Goal: Task Accomplishment & Management: Use online tool/utility

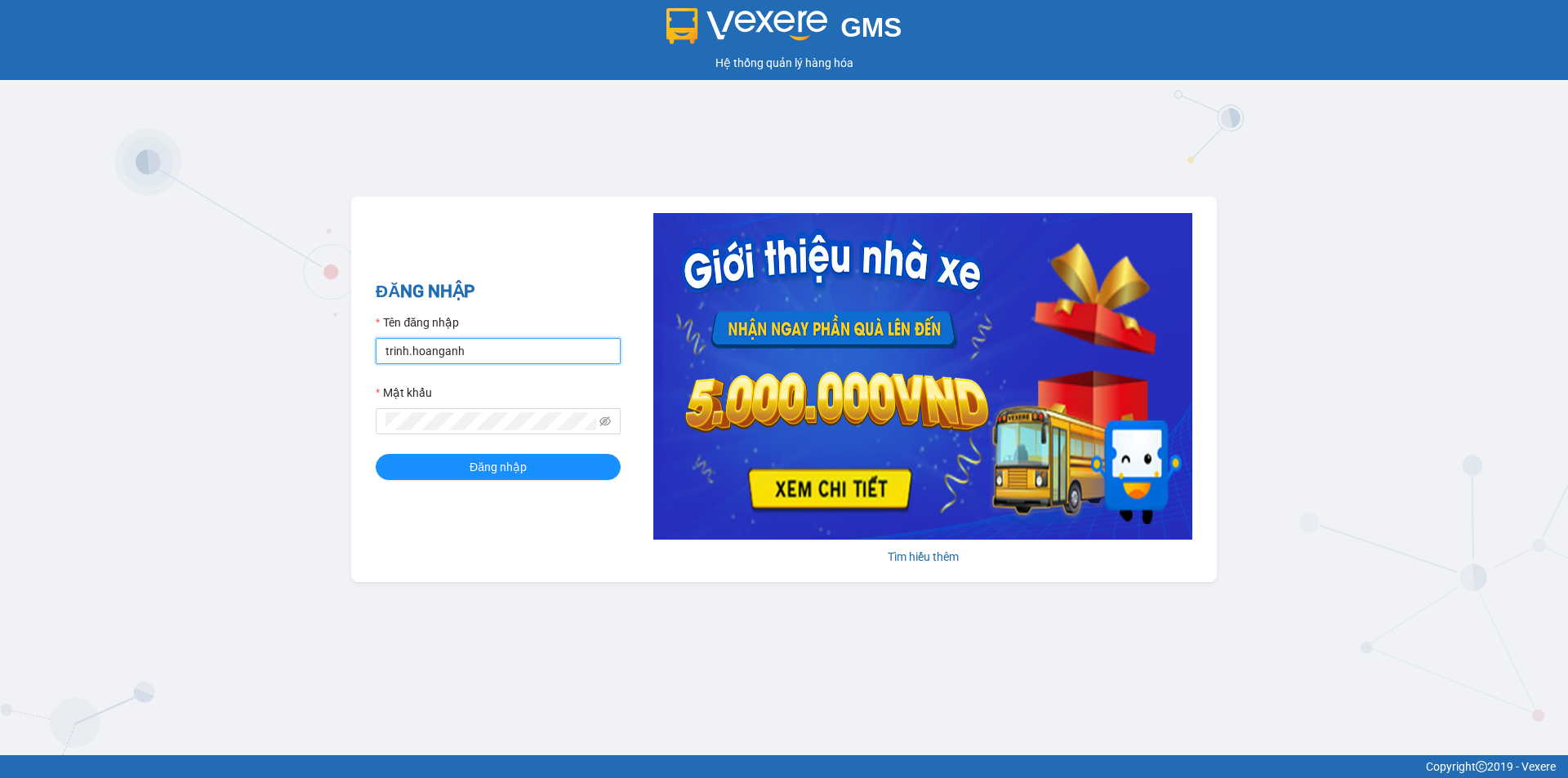
drag, startPoint x: 451, startPoint y: 338, endPoint x: 362, endPoint y: 329, distance: 89.5
click at [362, 329] on div "ĐĂNG NHẬP Tên đăng nhập trinh.hoanganh Mật khẩu Đăng nhập Tìm hiểu thêm" at bounding box center [784, 389] width 866 height 385
type input "thientrang.hoanganh"
click at [353, 392] on div "ĐĂNG NHẬP Tên đăng nhập thientrang.hoanganh Mật khẩu Đăng nhập Tìm hiểu thêm" at bounding box center [784, 389] width 866 height 385
click at [376, 454] on button "Đăng nhập" at bounding box center [498, 468] width 245 height 26
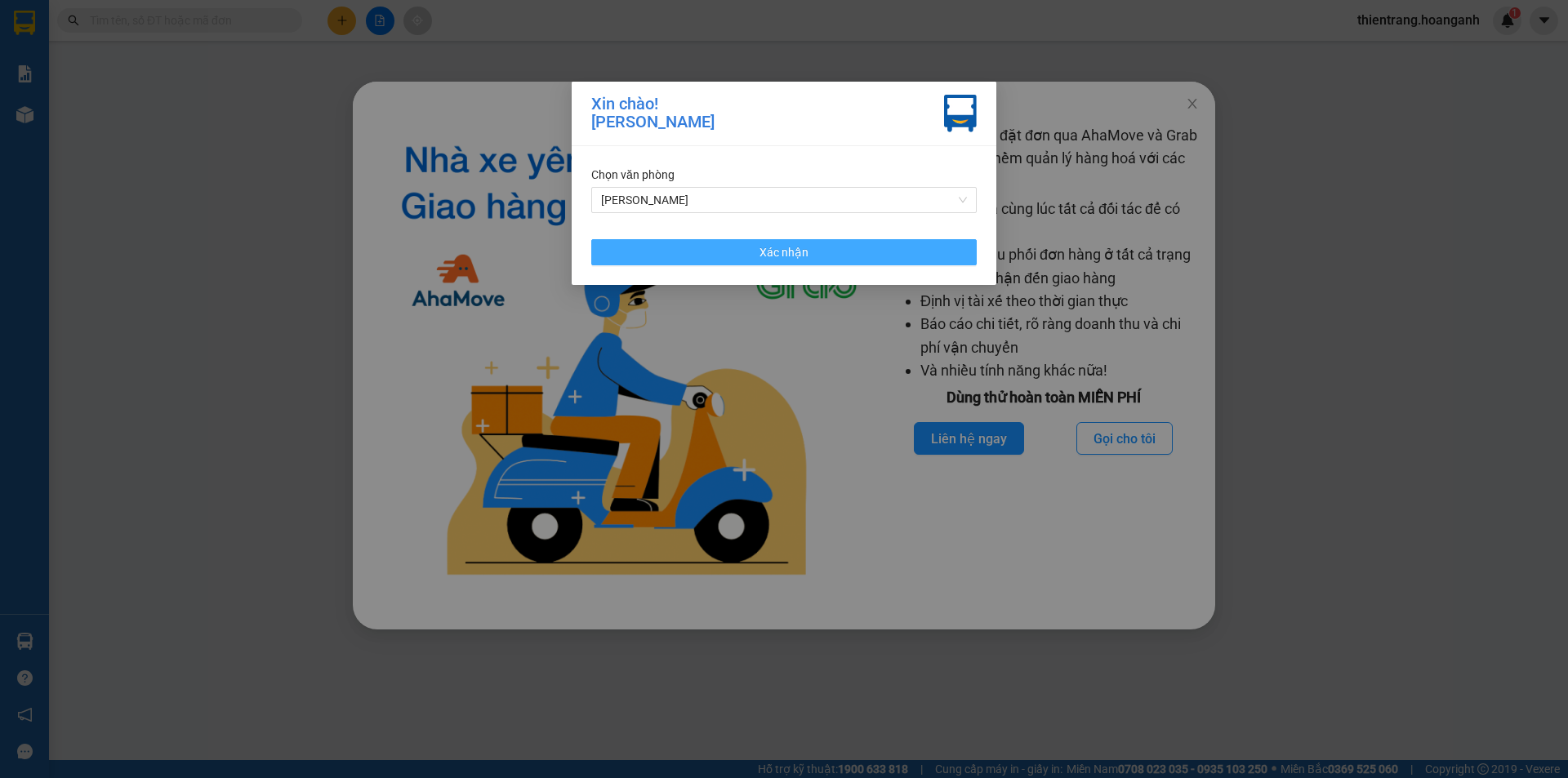
click at [690, 250] on button "Xác nhận" at bounding box center [784, 252] width 385 height 26
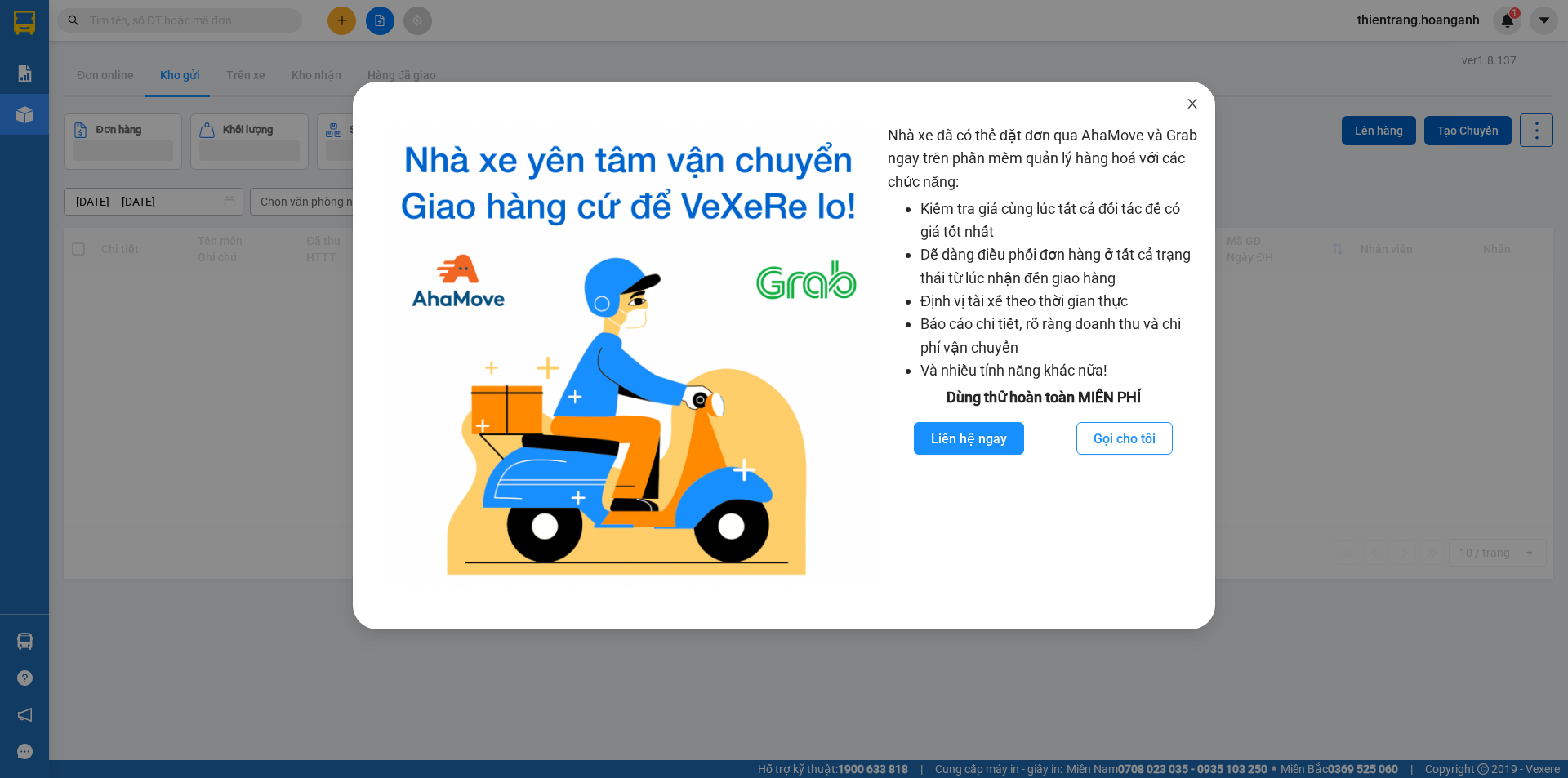
click at [1192, 100] on icon "close" at bounding box center [1192, 104] width 13 height 13
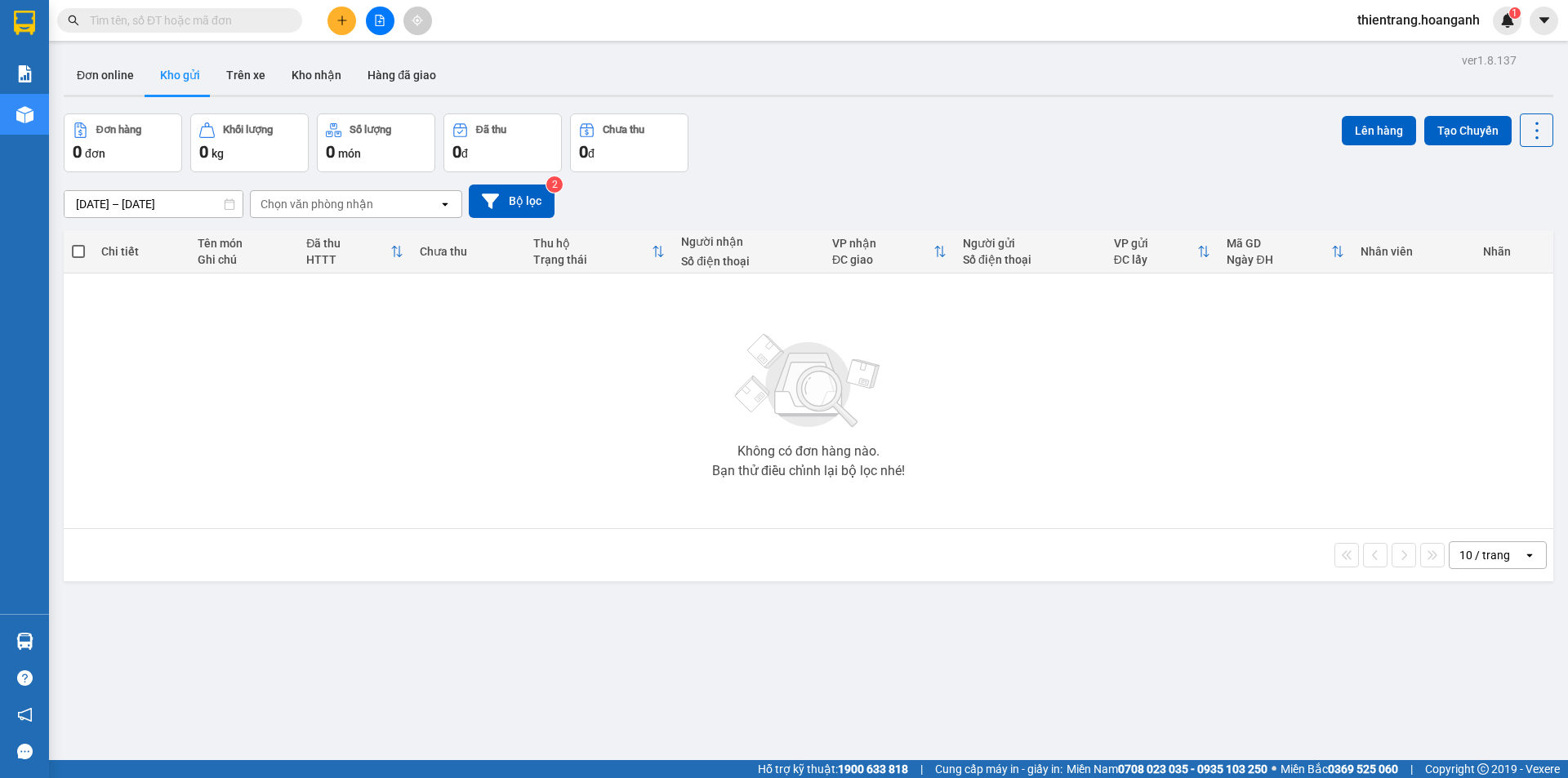
click at [281, 23] on input "text" at bounding box center [186, 20] width 193 height 18
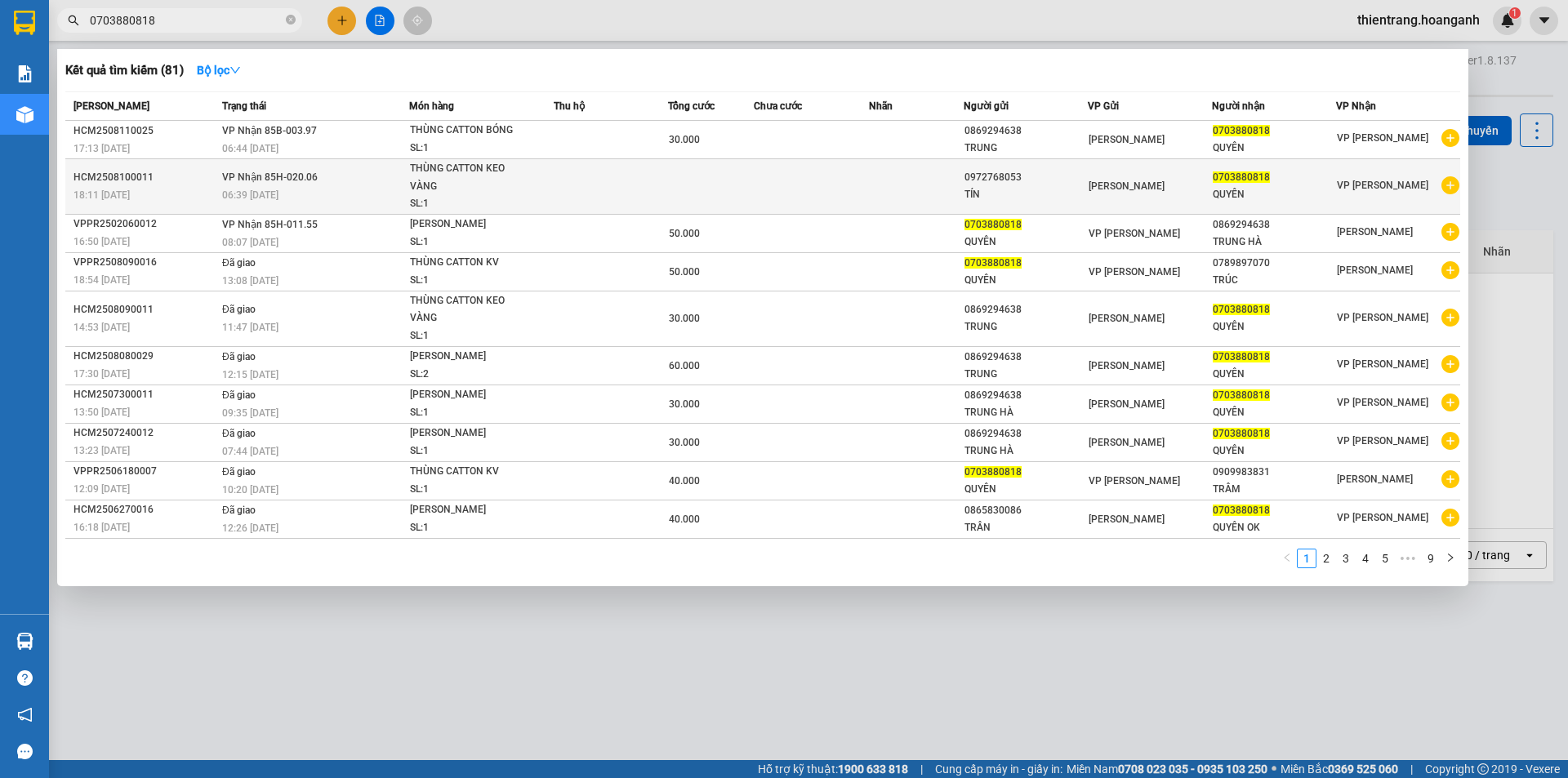
type input "0703880818"
click at [624, 190] on td at bounding box center [611, 186] width 114 height 55
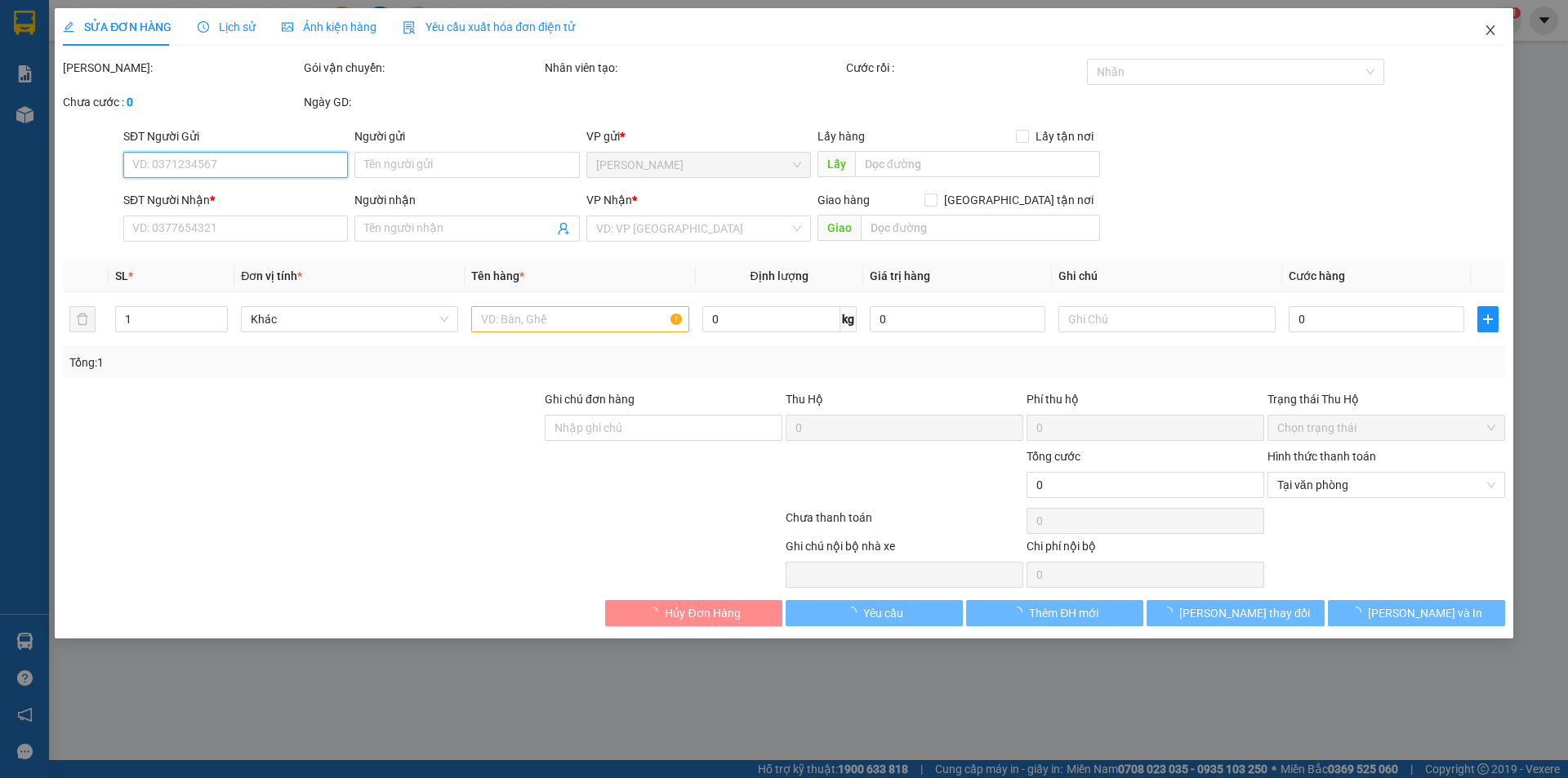
type input "0972768053"
type input "TÍN"
type input "0703880818"
type input "QUYÊN"
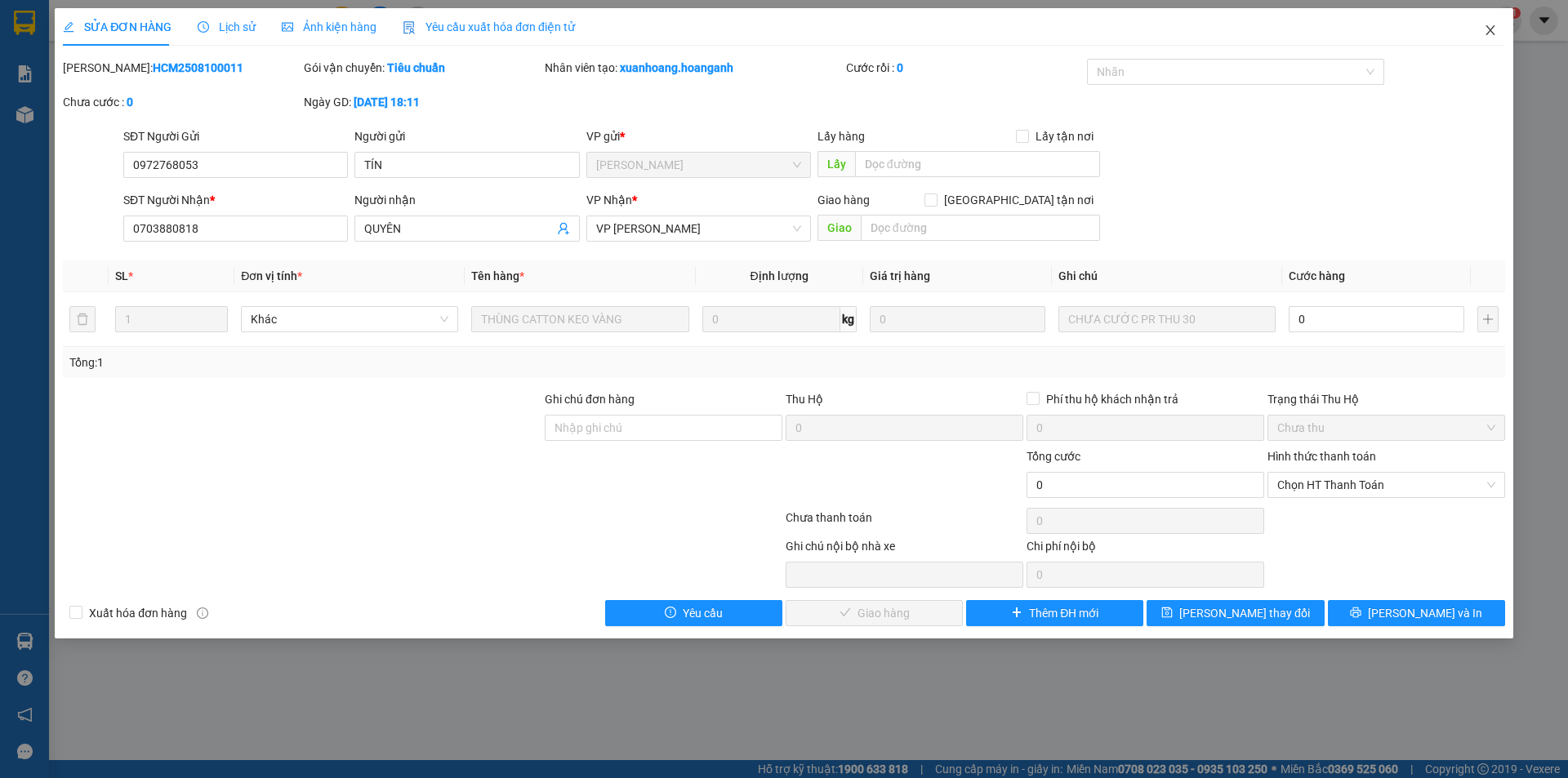
click at [1479, 36] on span "Close" at bounding box center [1489, 31] width 46 height 46
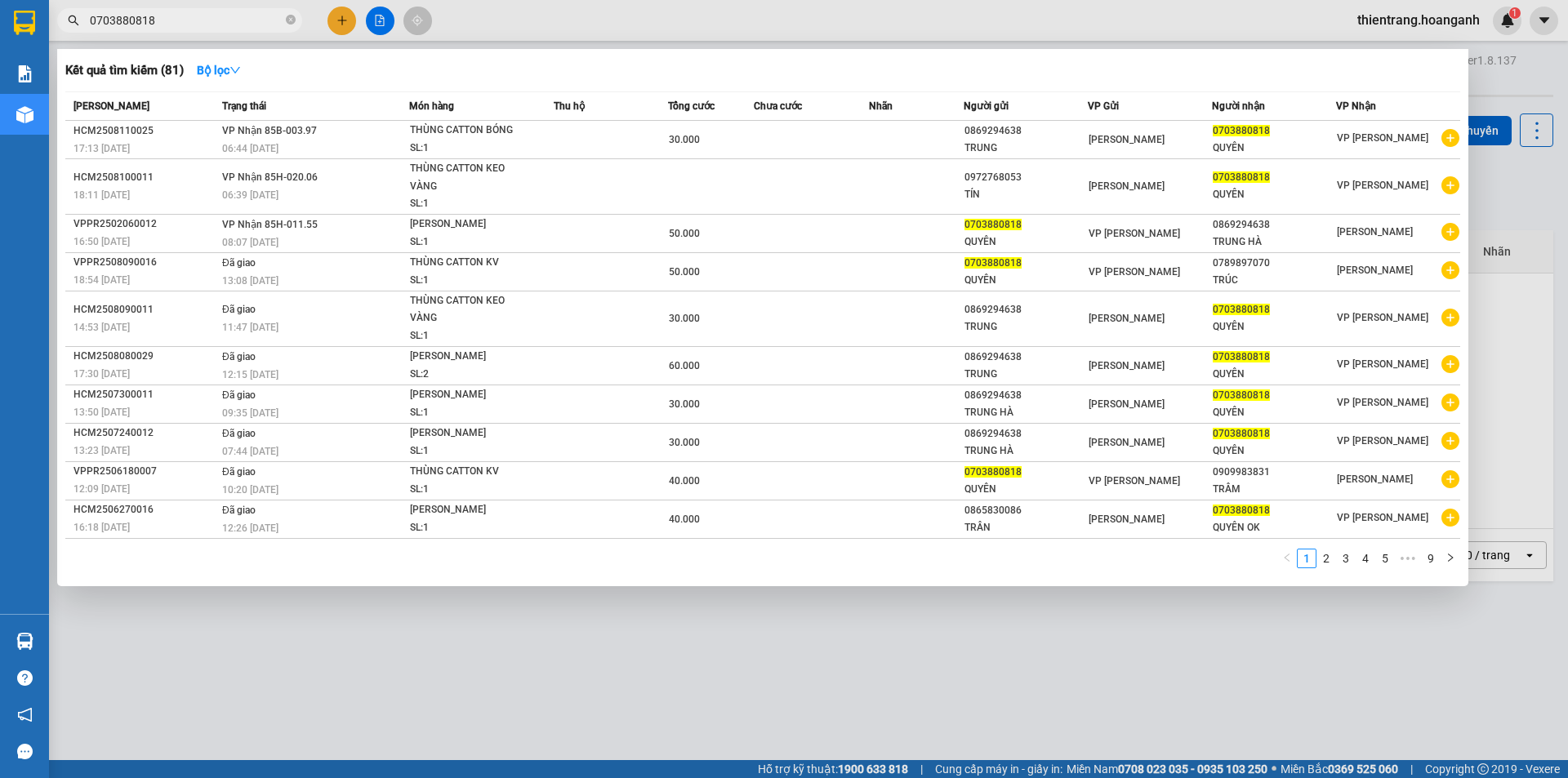
click at [190, 22] on input "0703880818" at bounding box center [186, 20] width 193 height 18
click at [391, 29] on div at bounding box center [784, 389] width 1568 height 778
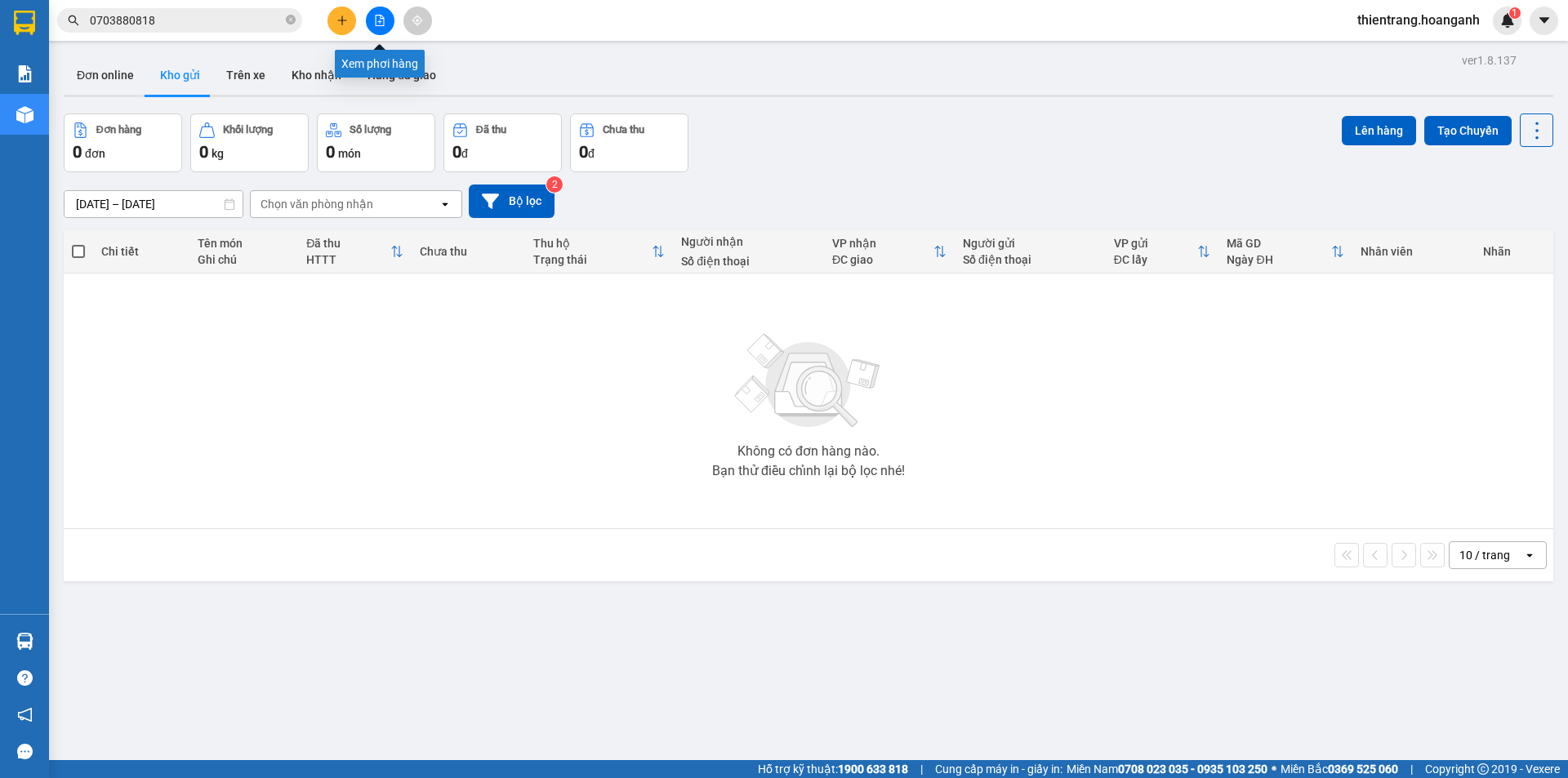
click at [385, 26] on button at bounding box center [380, 21] width 29 height 29
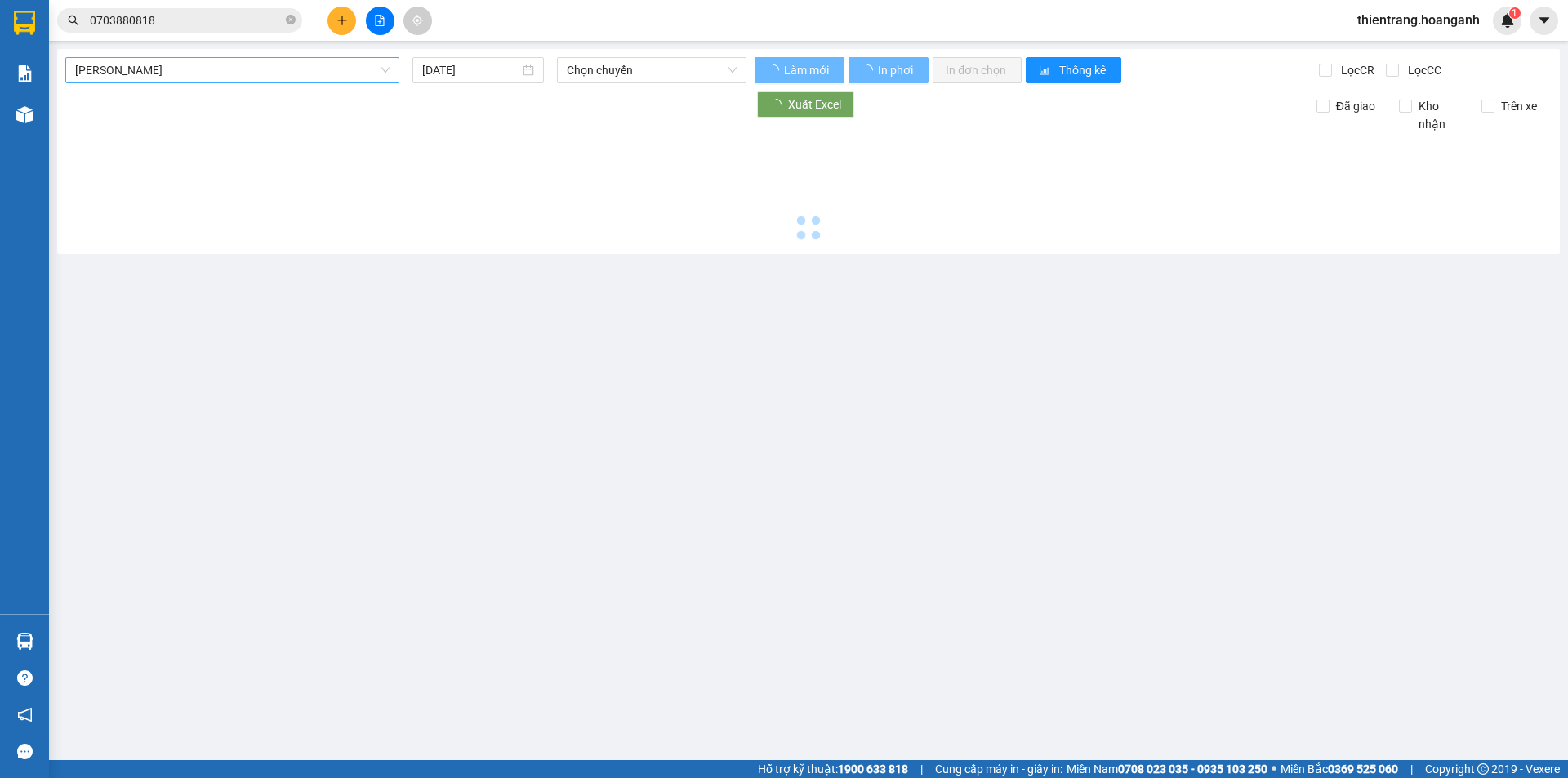
click at [241, 79] on span "[PERSON_NAME]" at bounding box center [232, 70] width 314 height 24
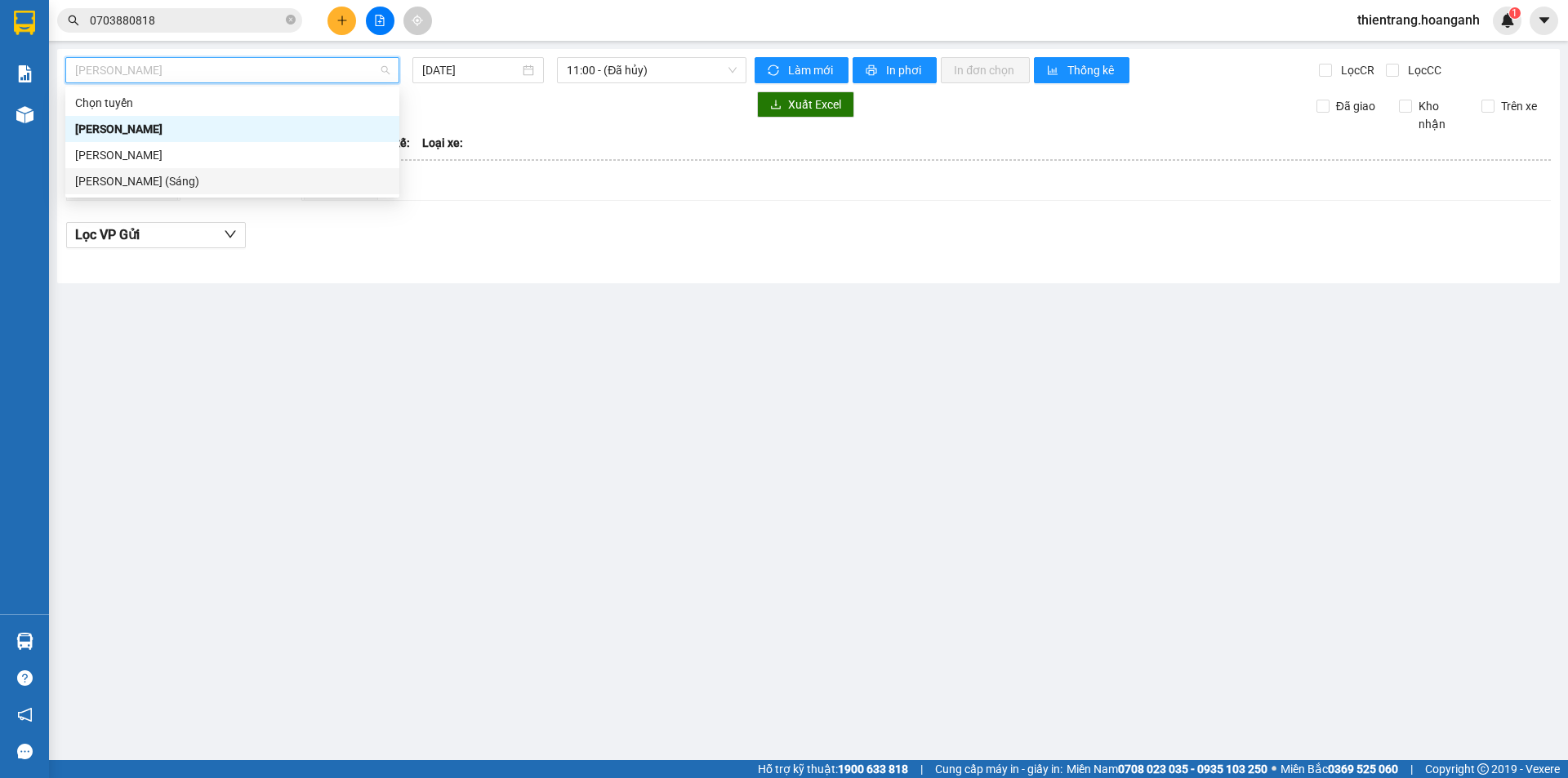
drag, startPoint x: 256, startPoint y: 180, endPoint x: 299, endPoint y: 131, distance: 65.2
click at [256, 180] on div "[PERSON_NAME] (Sáng)" at bounding box center [232, 180] width 314 height 18
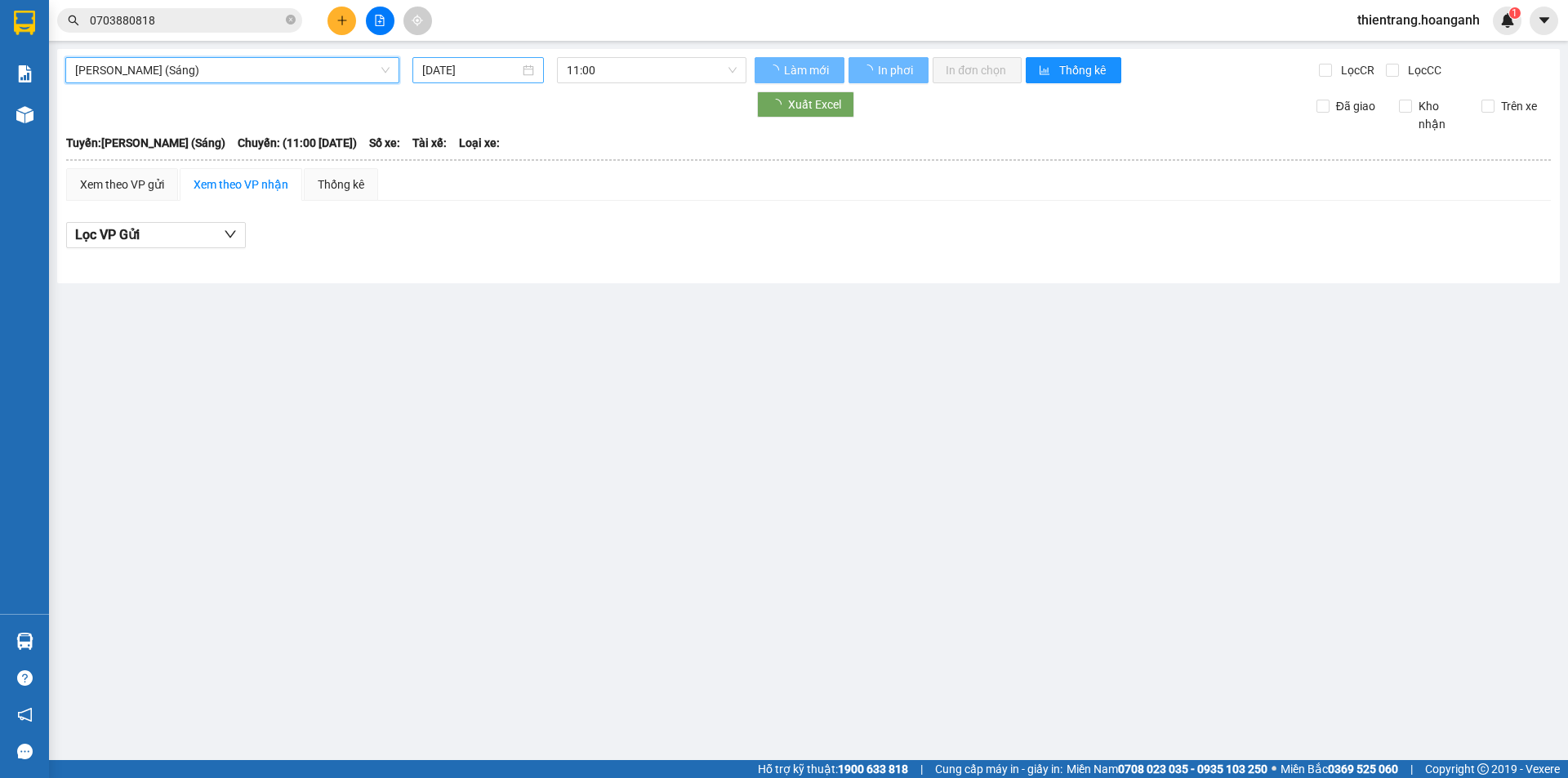
click at [448, 67] on input "[DATE]" at bounding box center [470, 69] width 97 height 18
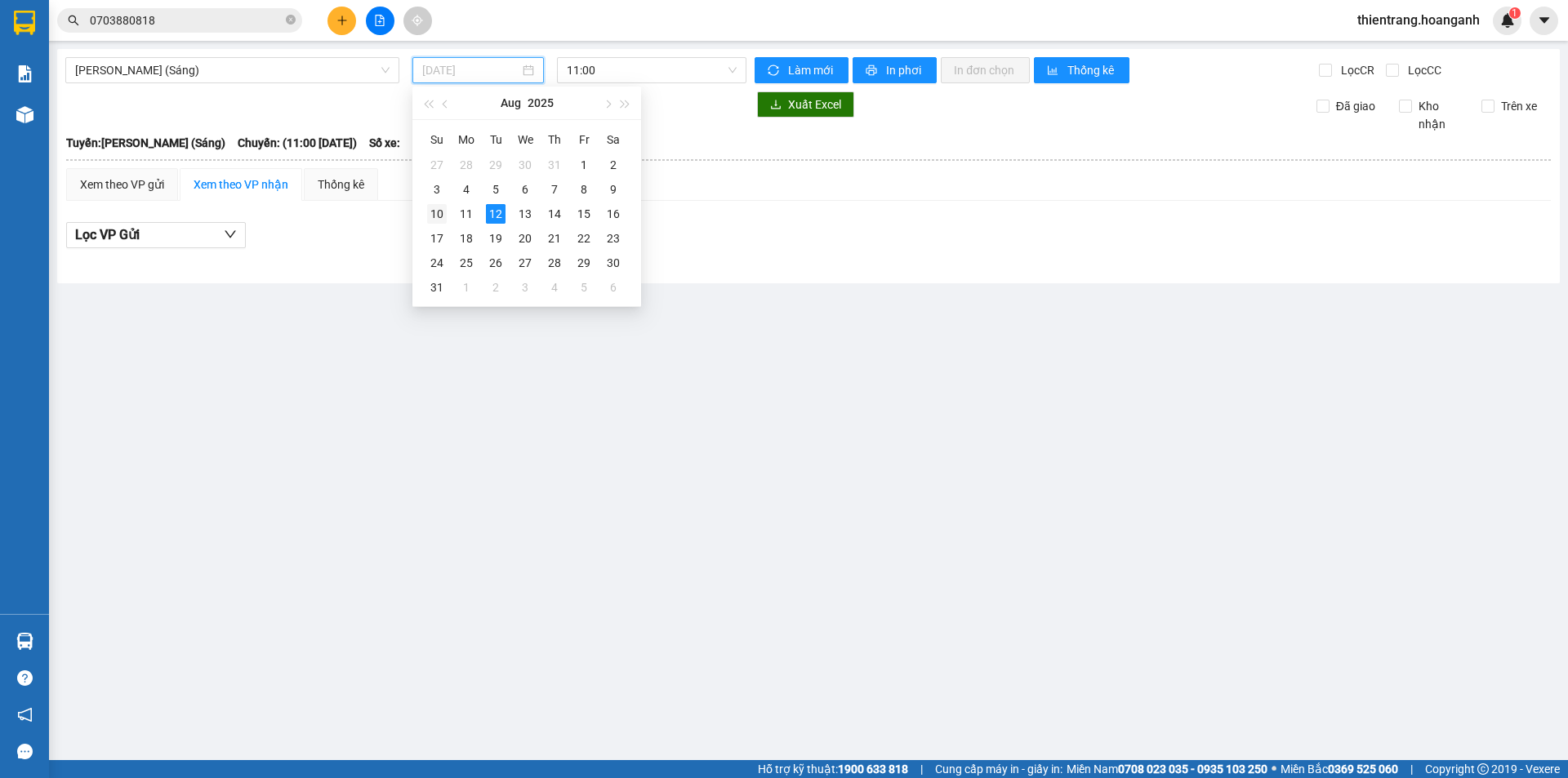
drag, startPoint x: 442, startPoint y: 216, endPoint x: 539, endPoint y: 127, distance: 131.6
click at [441, 216] on div "10" at bounding box center [437, 213] width 20 height 20
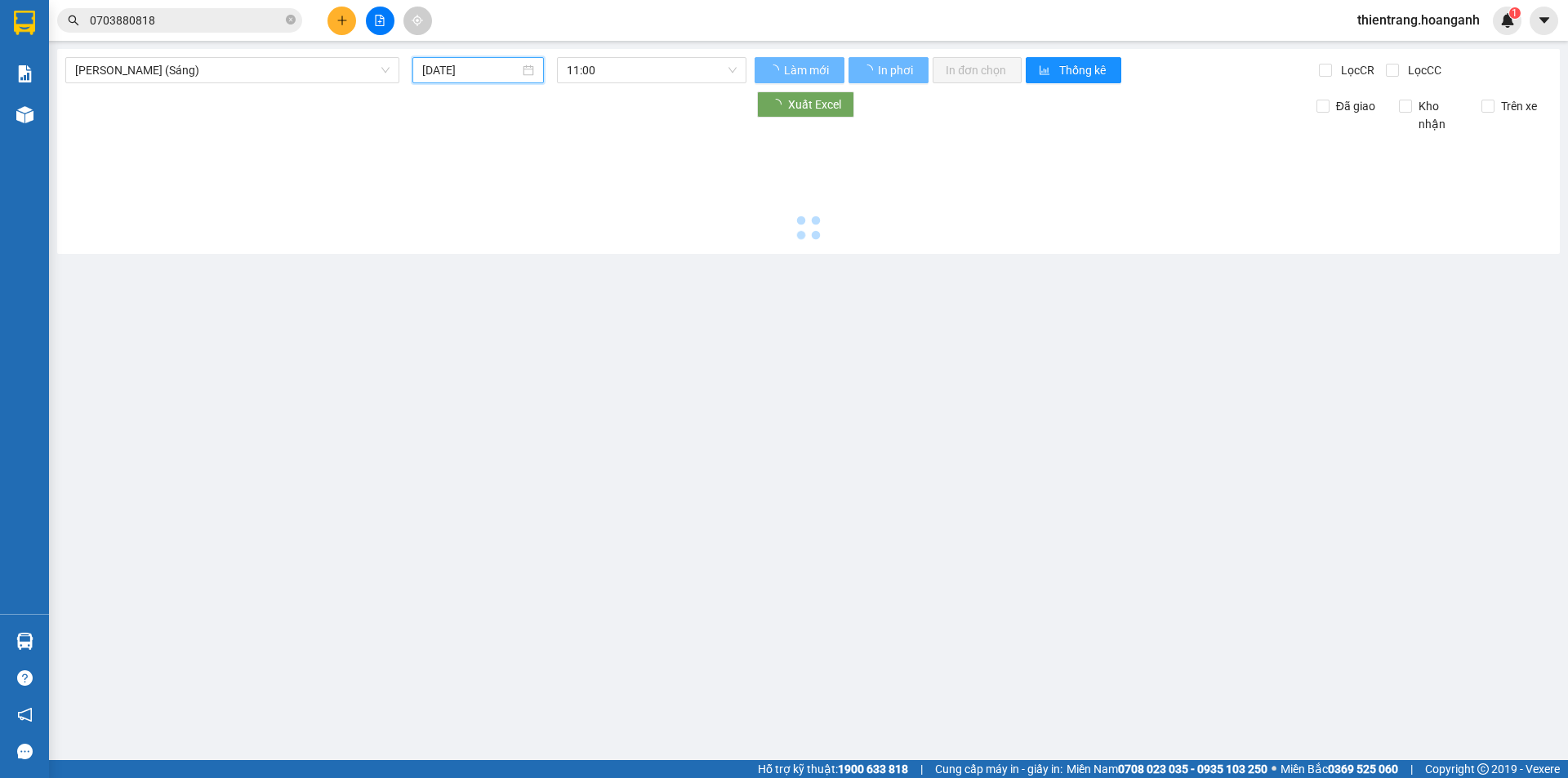
type input "[DATE]"
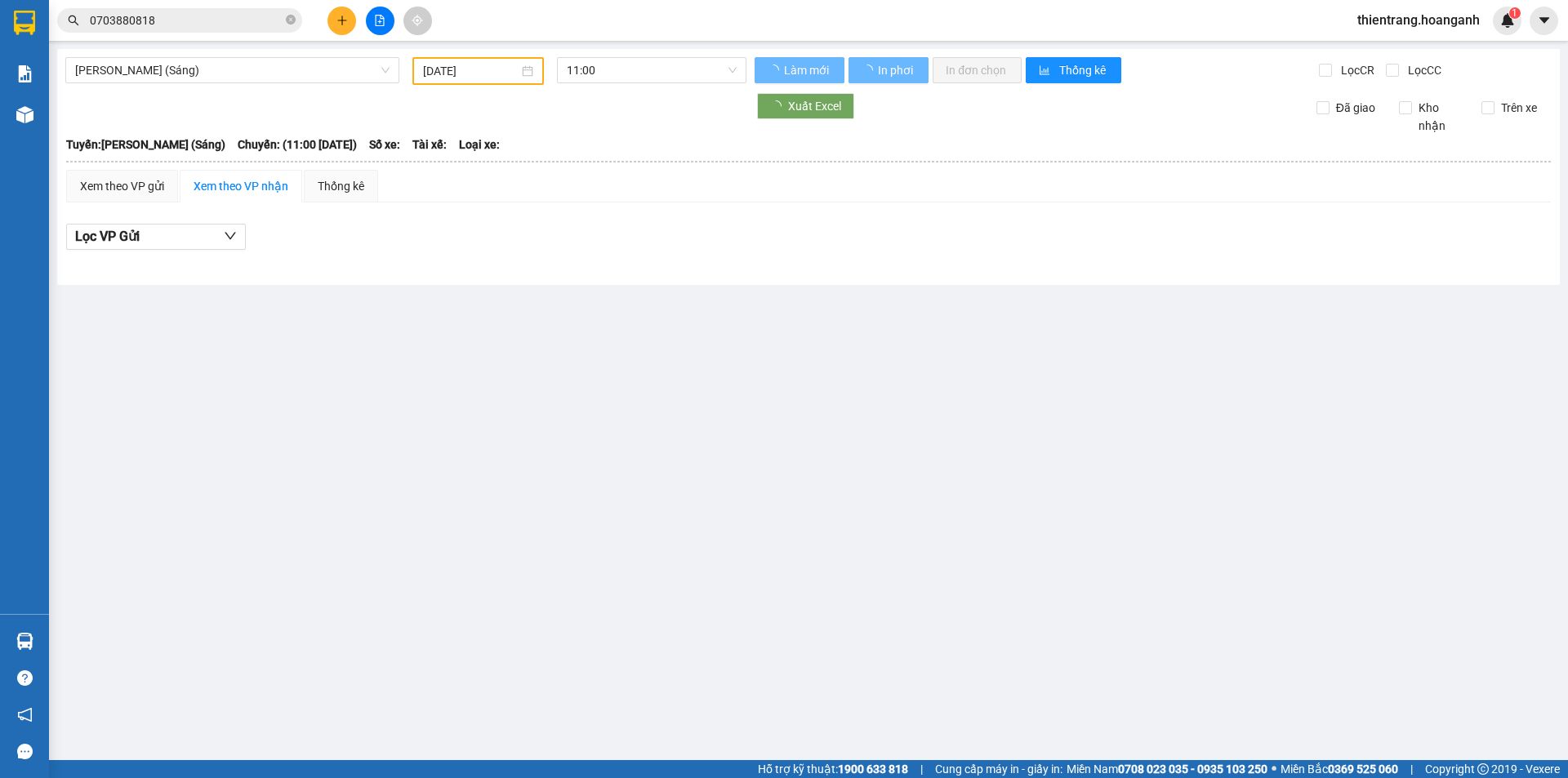
click at [653, 50] on div "[PERSON_NAME] (Sáng) [DATE] 11:00 Làm mới In phơi In đơn chọn Thống kê Lọc CR L…" at bounding box center [808, 166] width 1503 height 236
click at [648, 67] on span "11:00" at bounding box center [652, 70] width 170 height 24
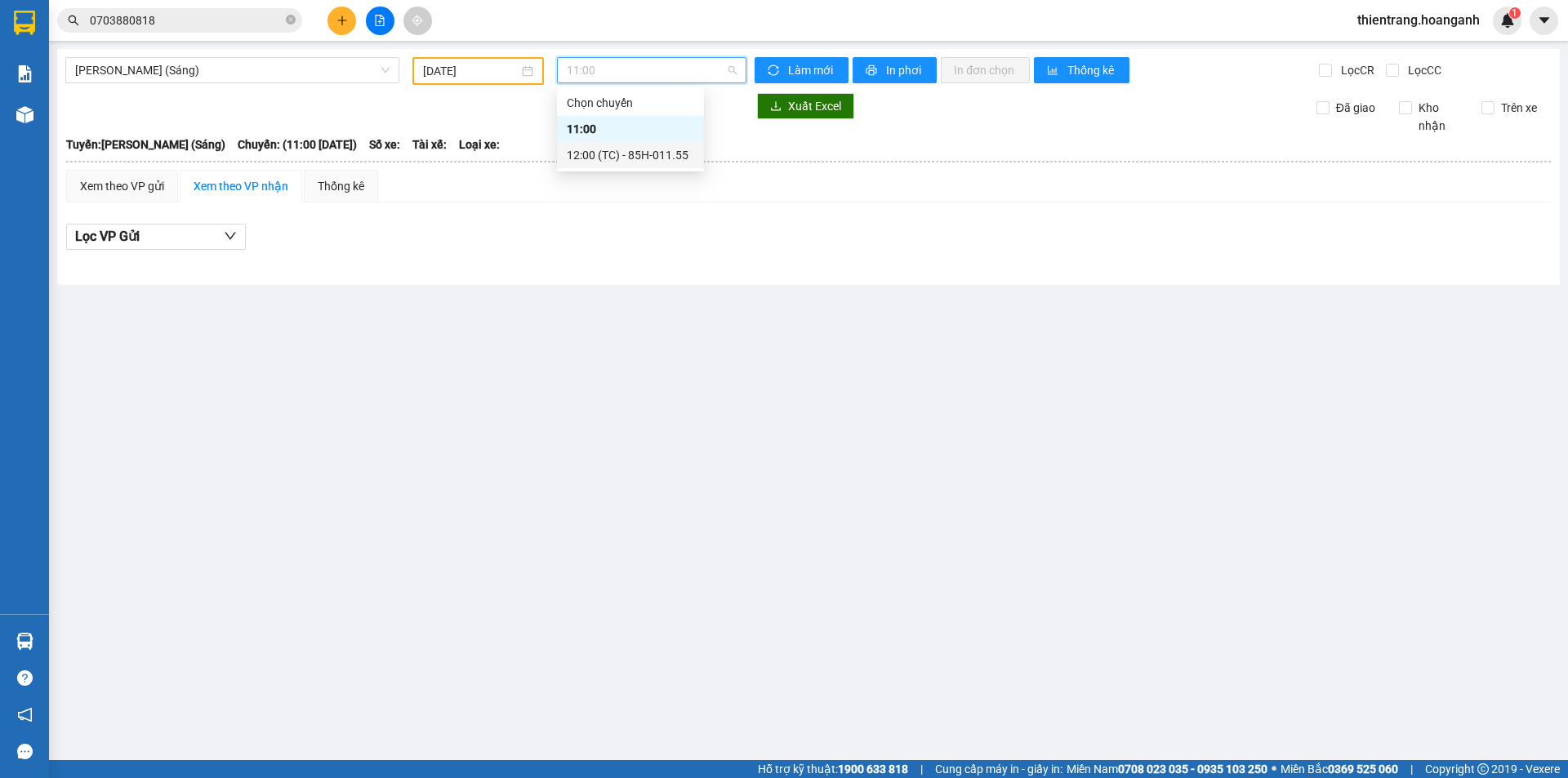
click at [642, 155] on div "12:00 (TC) - 85H-011.55" at bounding box center [630, 154] width 127 height 18
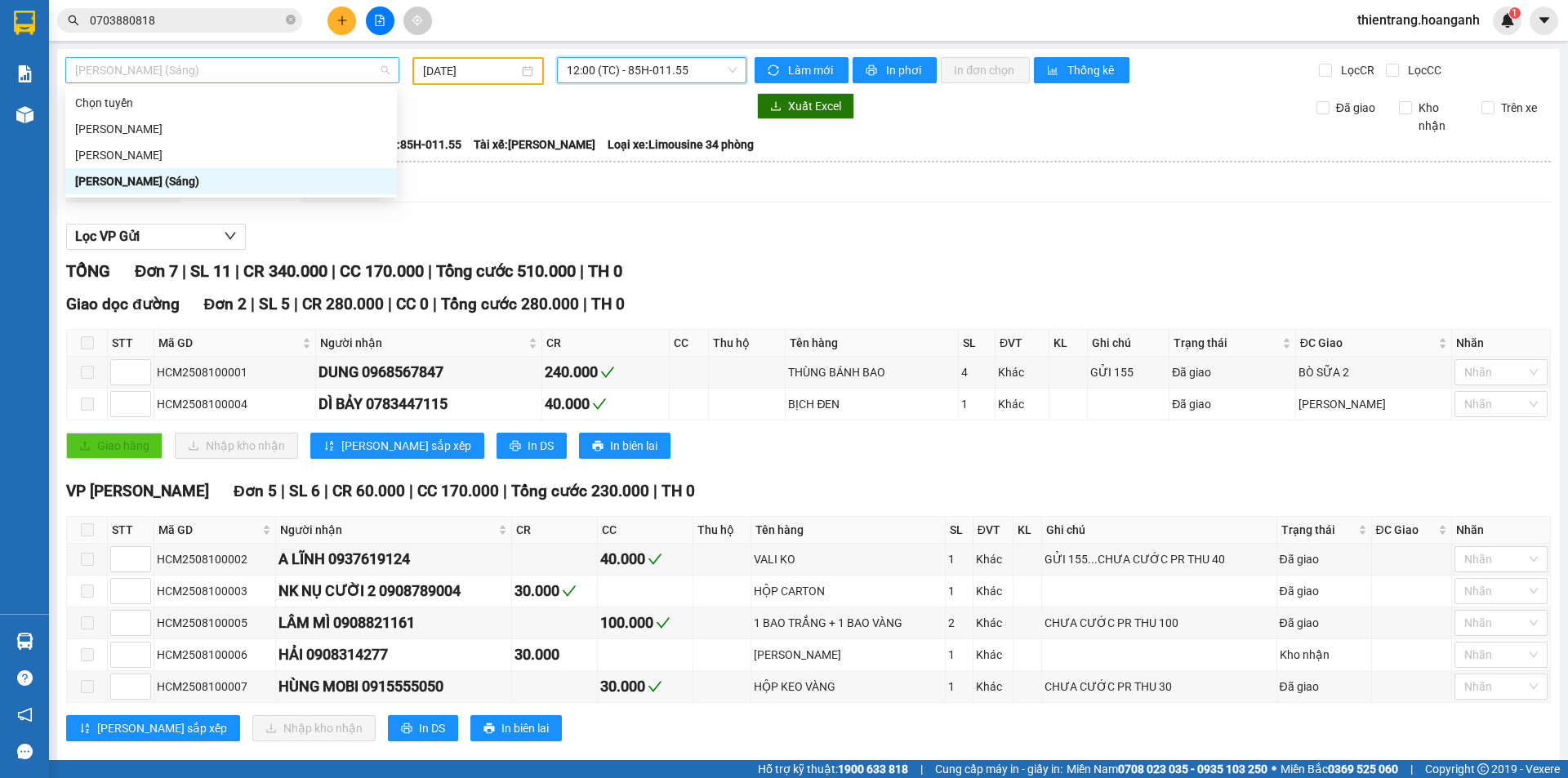
click at [196, 62] on span "[PERSON_NAME] (Sáng)" at bounding box center [232, 70] width 314 height 24
click at [243, 131] on div "[PERSON_NAME]" at bounding box center [231, 128] width 312 height 18
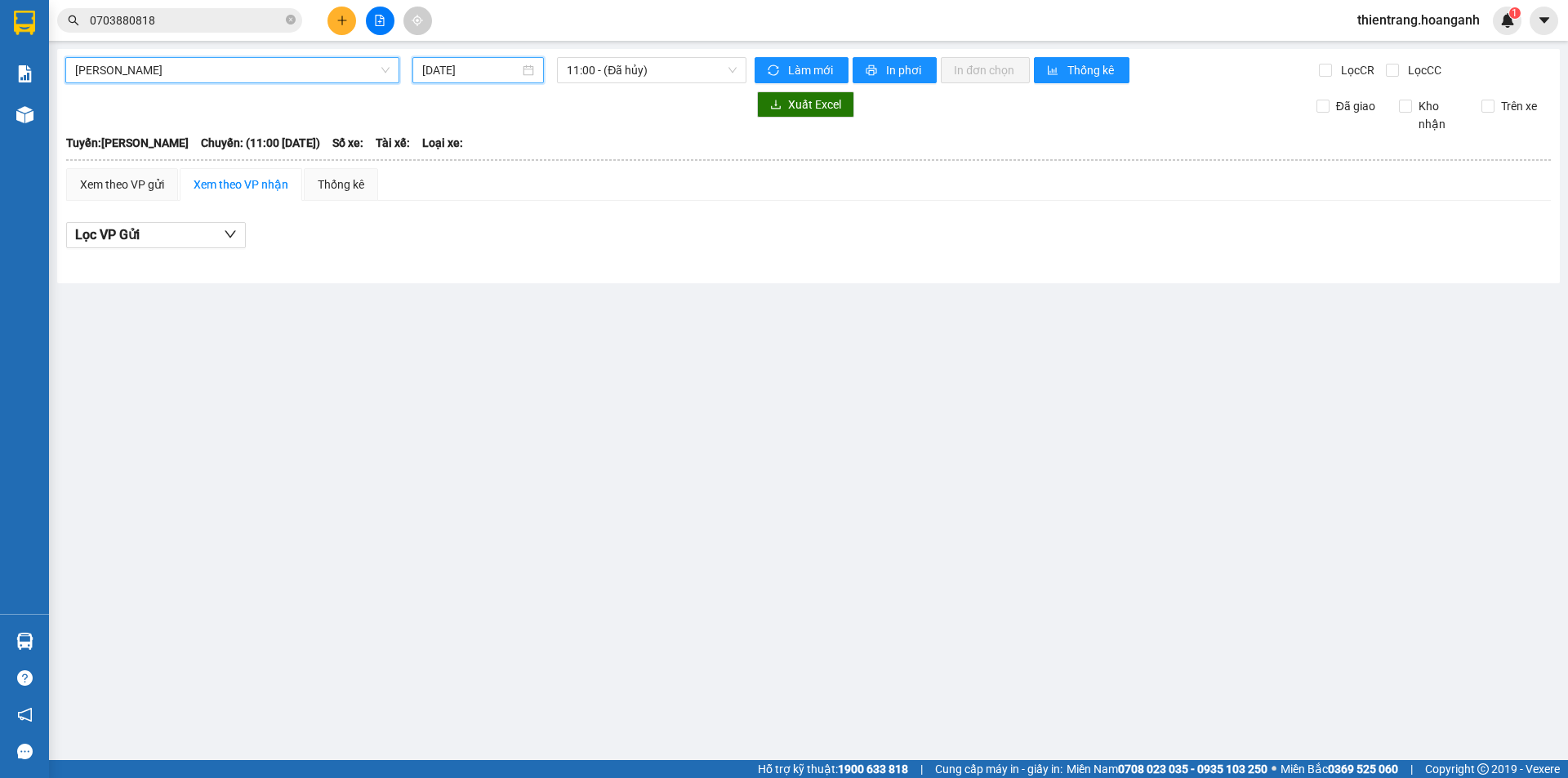
click at [488, 74] on input "[DATE]" at bounding box center [470, 69] width 97 height 18
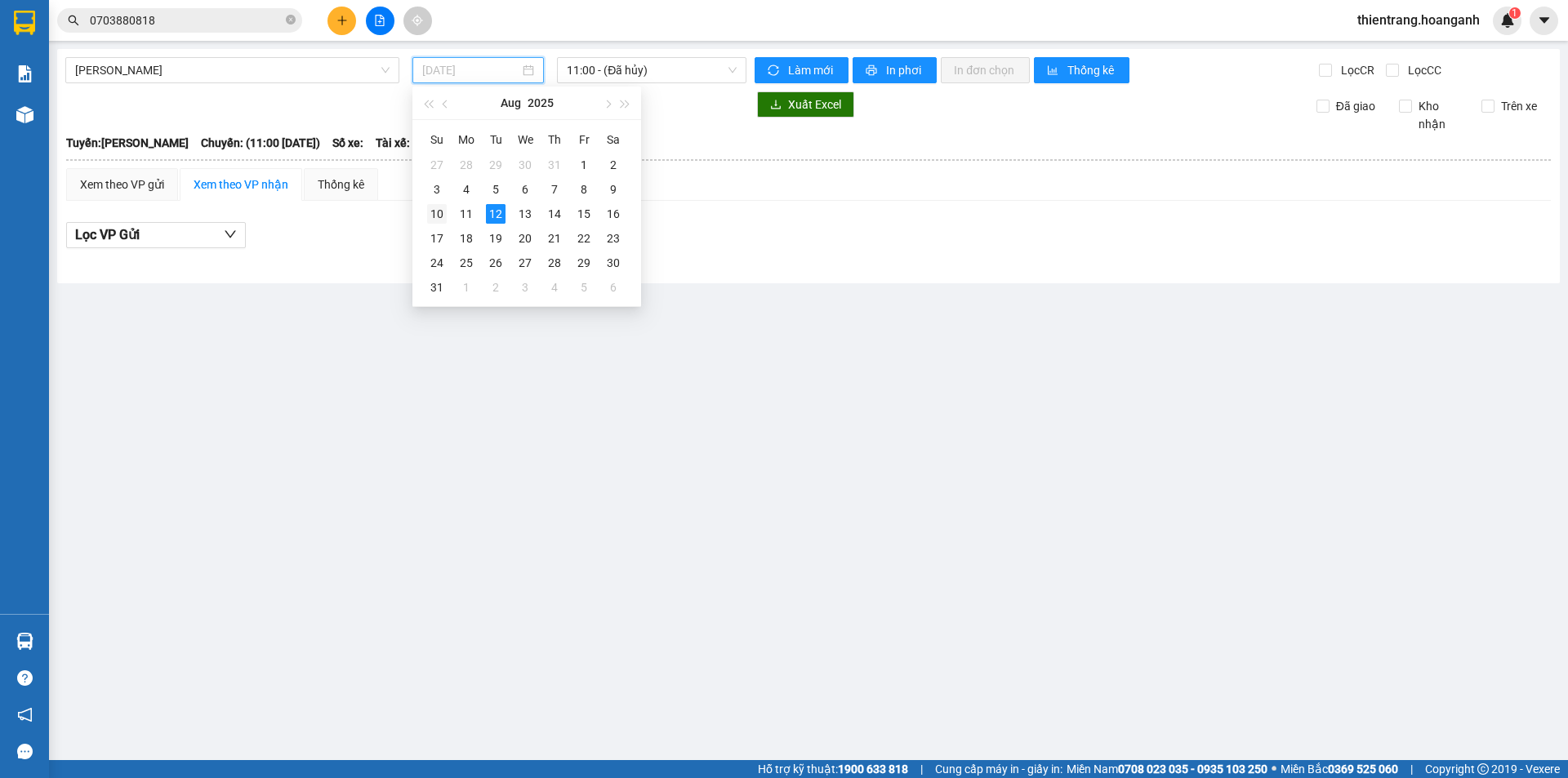
click at [439, 208] on div "10" at bounding box center [437, 213] width 20 height 20
type input "[DATE]"
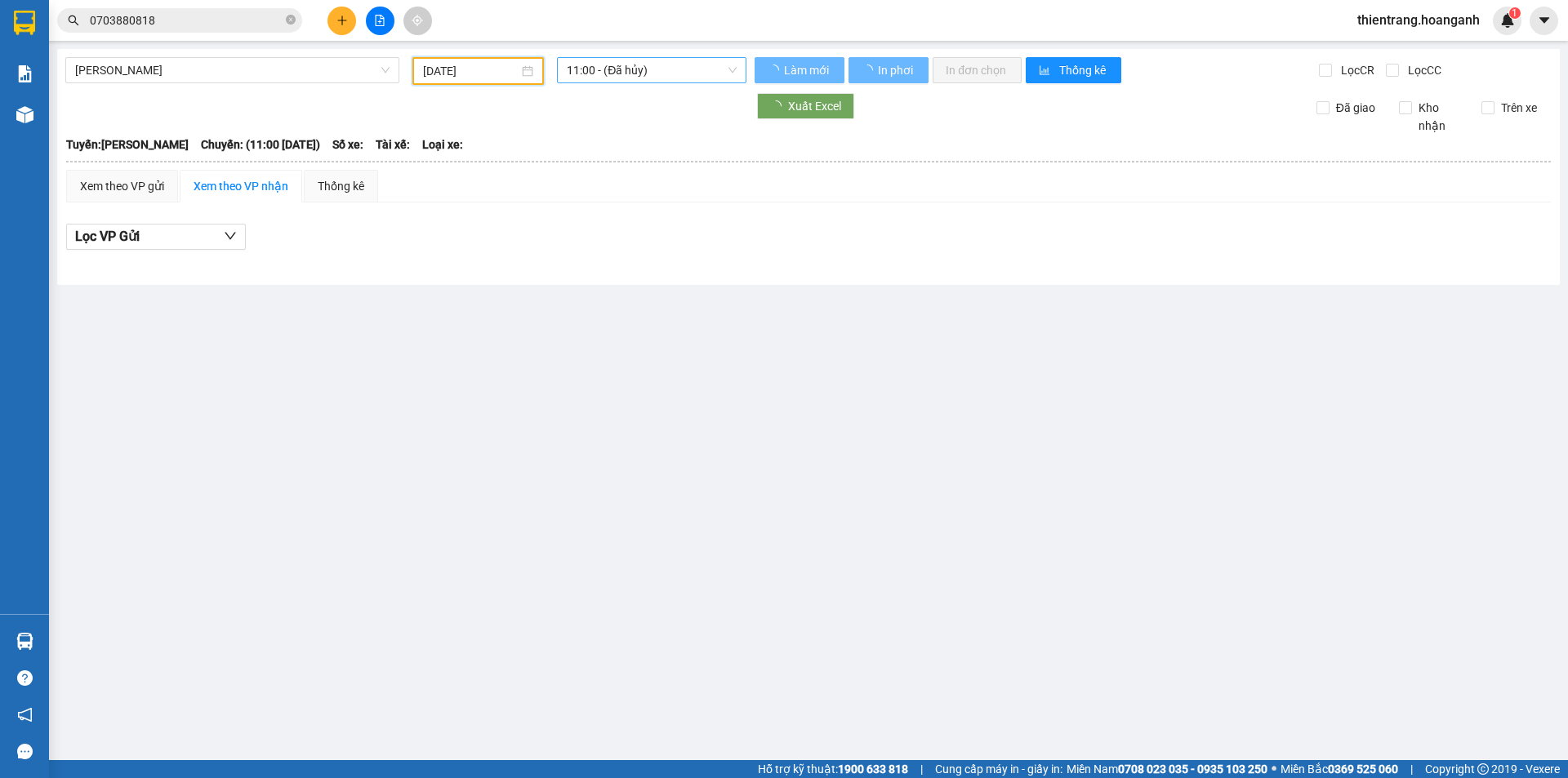
click at [696, 67] on span "11:00 - (Đã hủy)" at bounding box center [652, 70] width 170 height 24
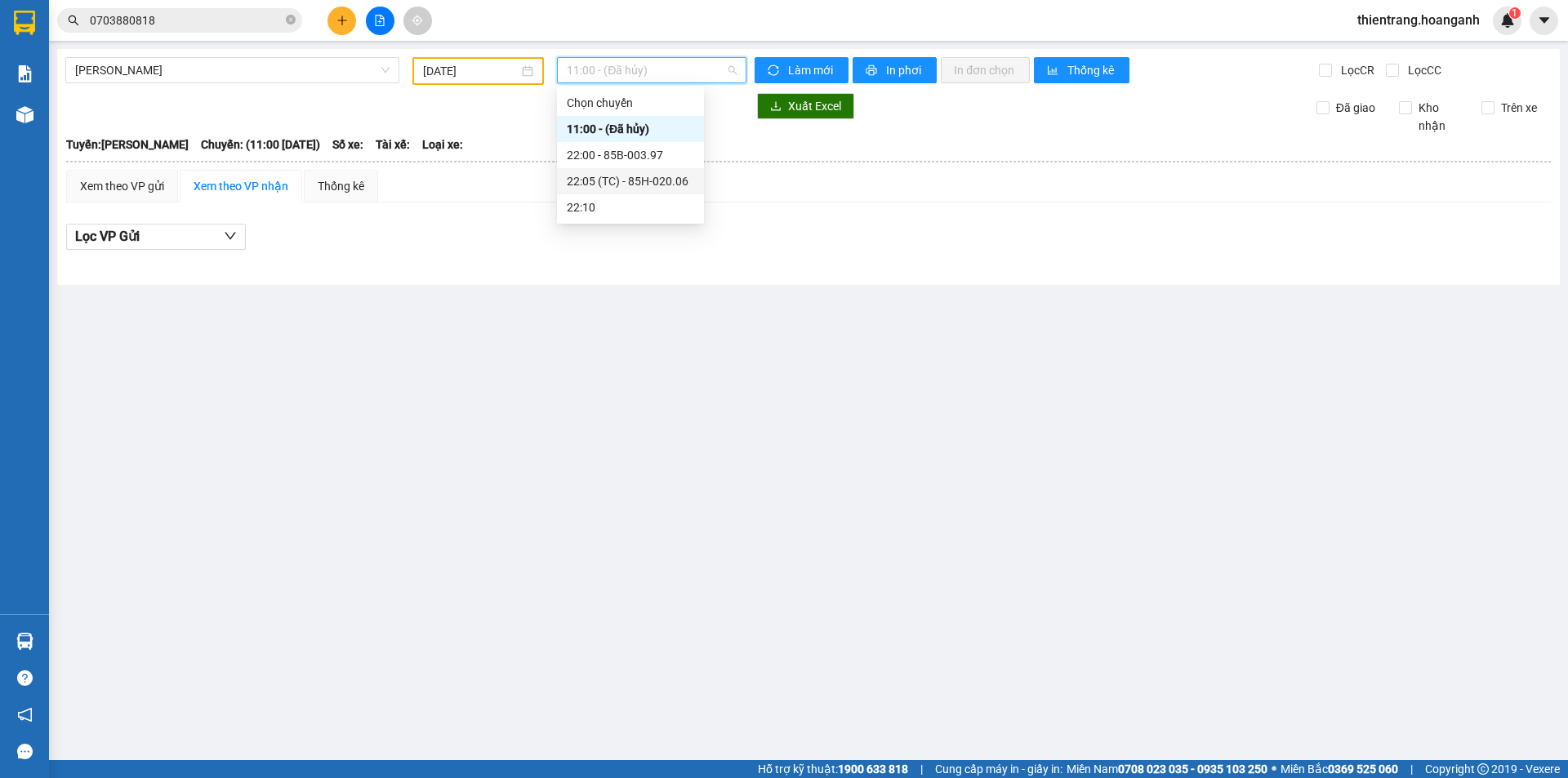
click at [677, 186] on div "22:05 (TC) - 85H-020.06" at bounding box center [630, 180] width 127 height 18
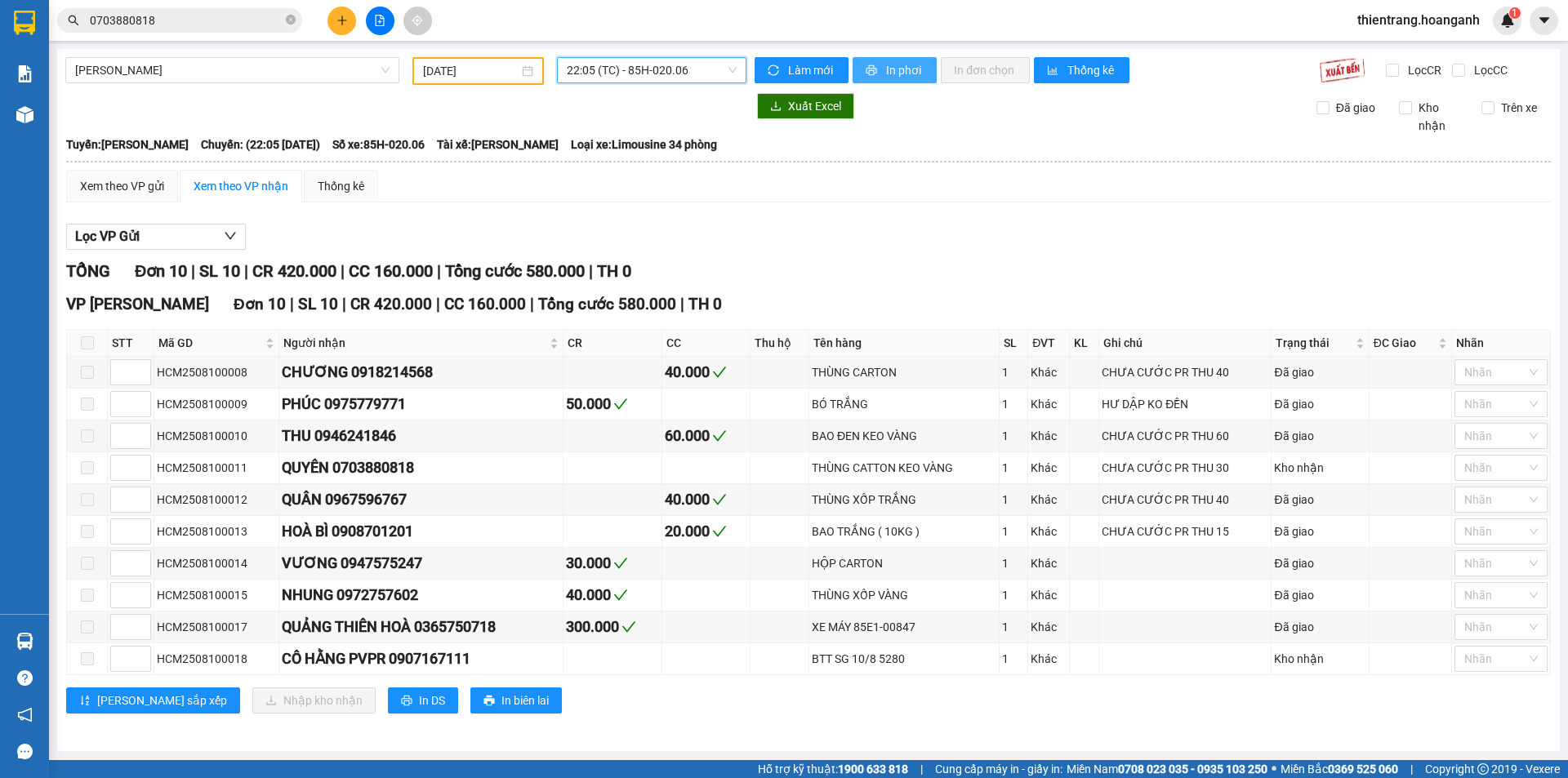
click at [871, 73] on icon "printer" at bounding box center [871, 70] width 11 height 11
click at [259, 7] on div "Kết quả tìm kiếm ( 81 ) Bộ lọc Mã ĐH Trạng thái Món hàng Thu hộ Tổng cước Chưa …" at bounding box center [159, 21] width 319 height 29
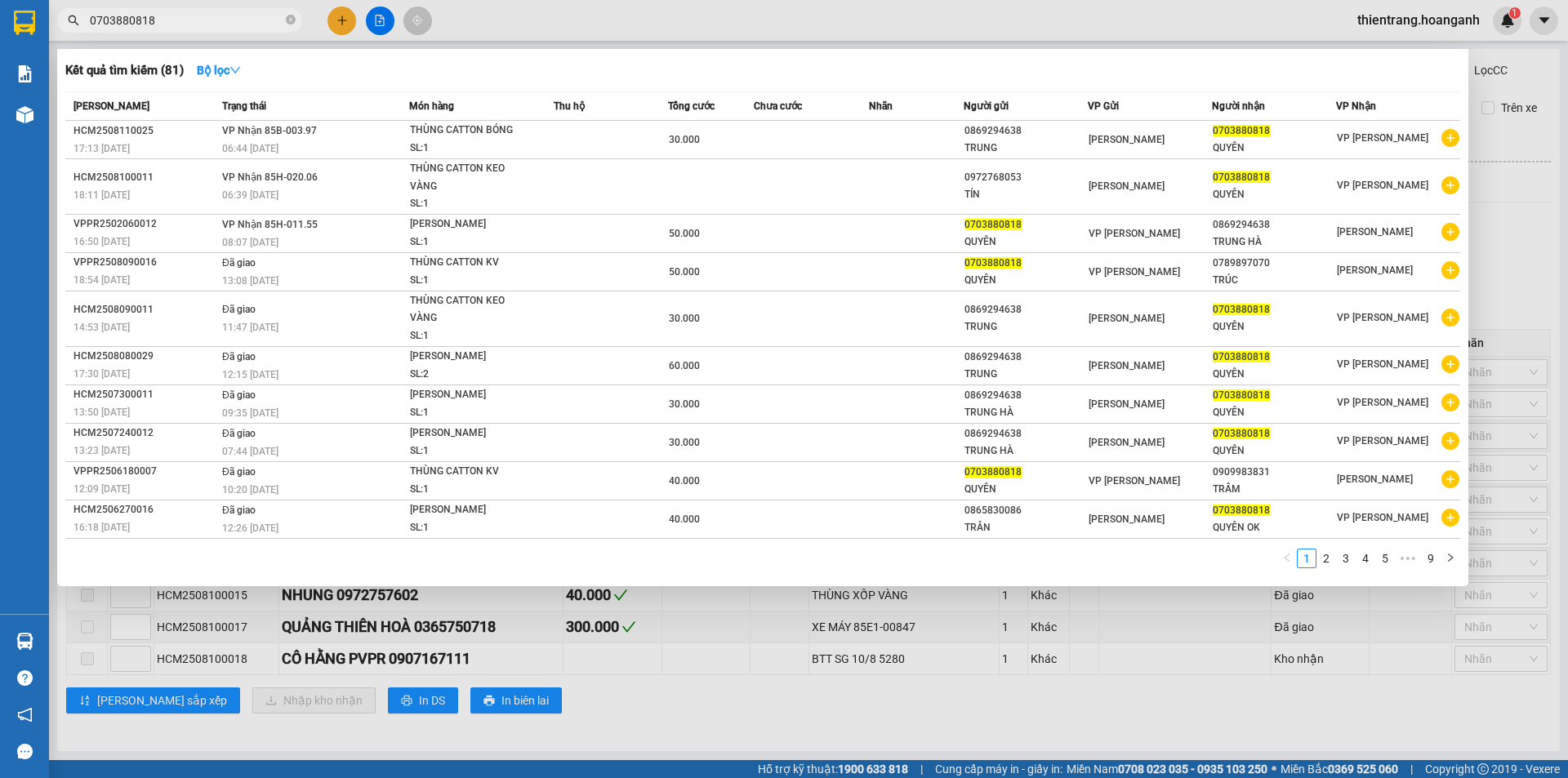
drag, startPoint x: 224, startPoint y: 17, endPoint x: 9, endPoint y: -13, distance: 217.1
click at [9, 0] on html "Kết quả tìm kiếm ( 81 ) Bộ lọc Mã ĐH Trạng thái Món hàng Thu hộ Tổng cước Chưa …" at bounding box center [784, 389] width 1568 height 778
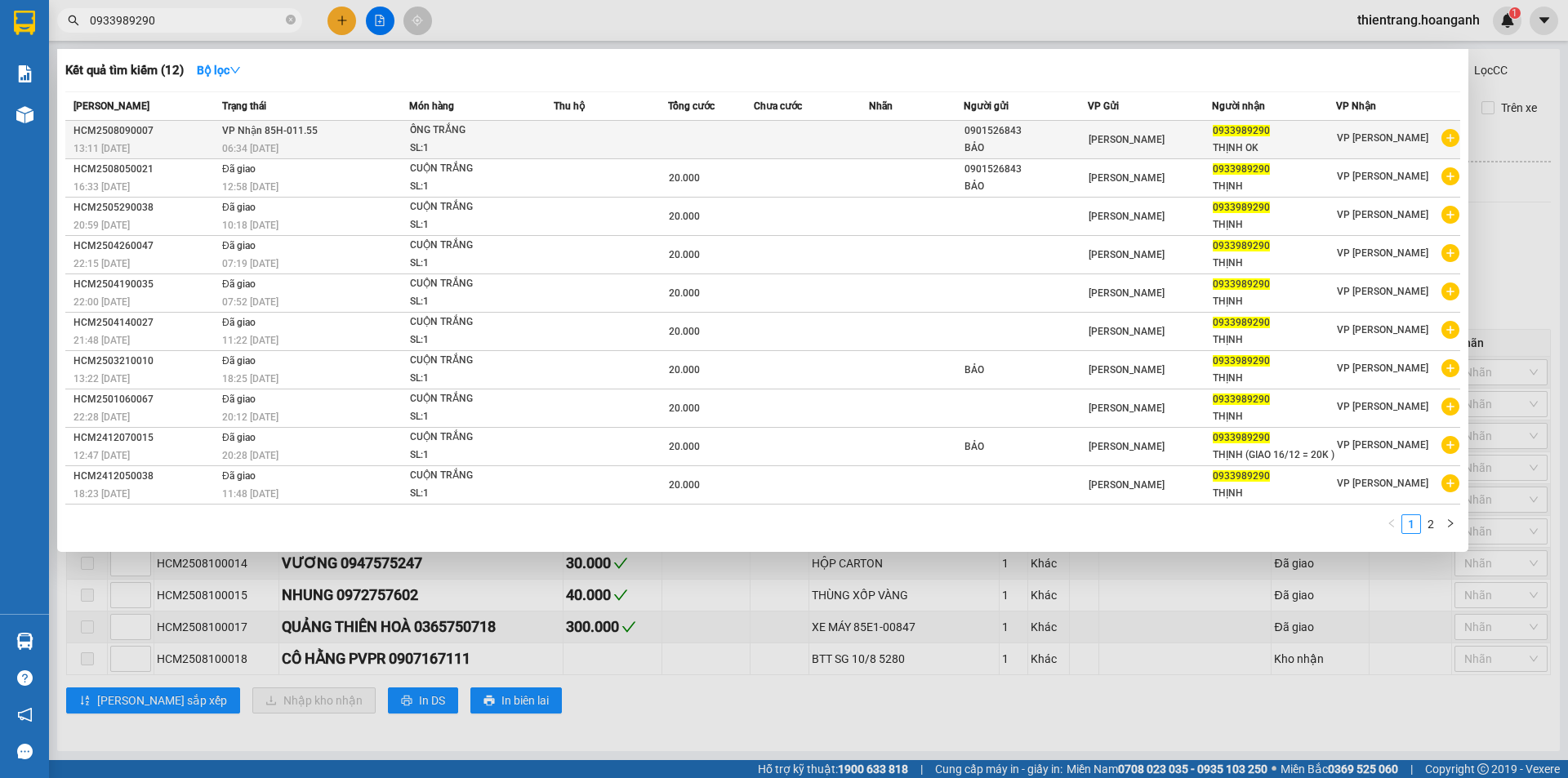
type input "0933989290"
click at [1052, 132] on div "0901526843" at bounding box center [1025, 131] width 122 height 17
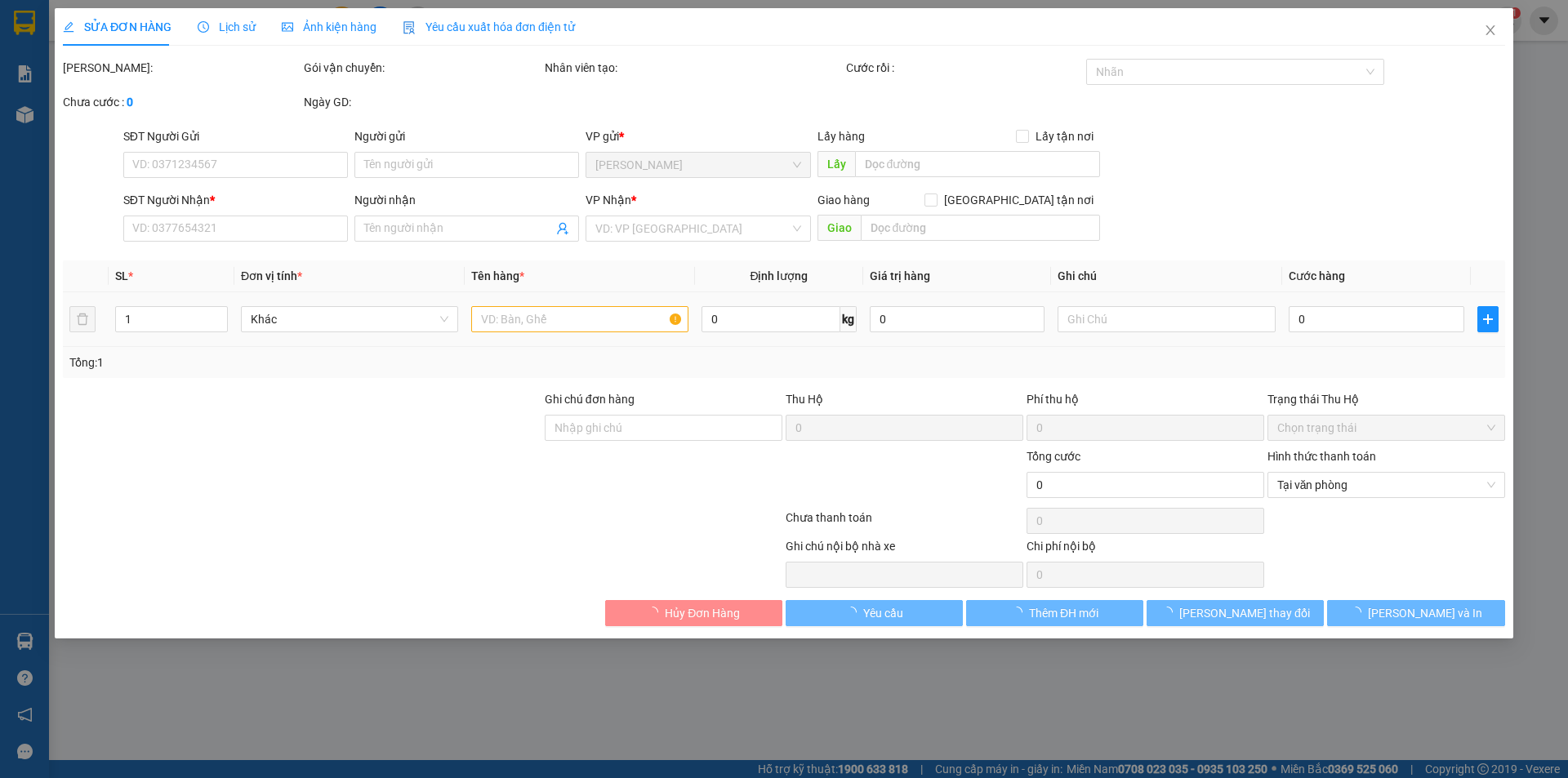
type input "0901526843"
type input "BẢO"
type input "0933989290"
type input "THỊNH OK"
type input "GIAO 11/8=20K"
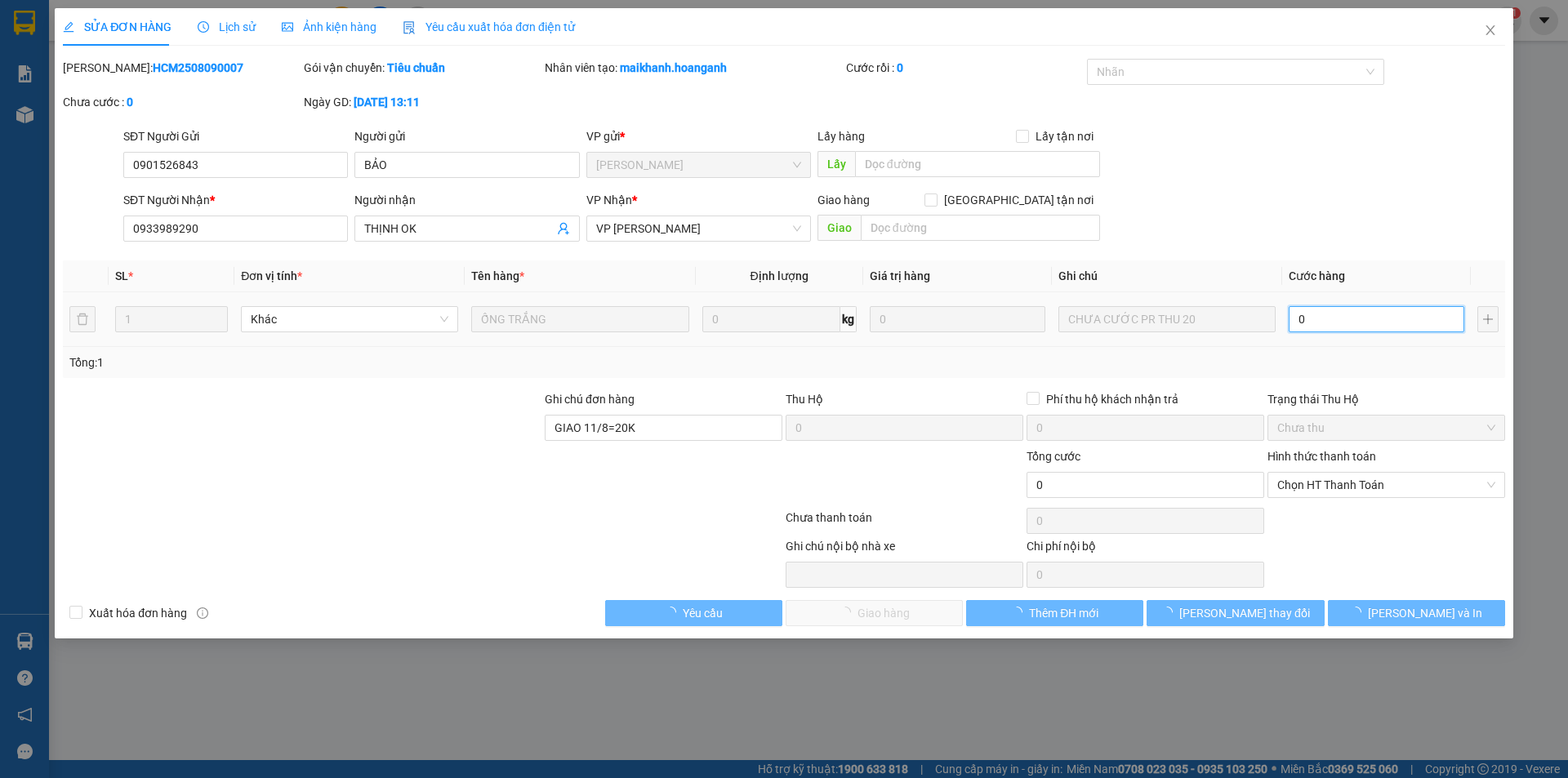
drag, startPoint x: 1228, startPoint y: 293, endPoint x: 1324, endPoint y: 316, distance: 98.7
click at [1324, 316] on input "0" at bounding box center [1376, 319] width 176 height 26
type input "2"
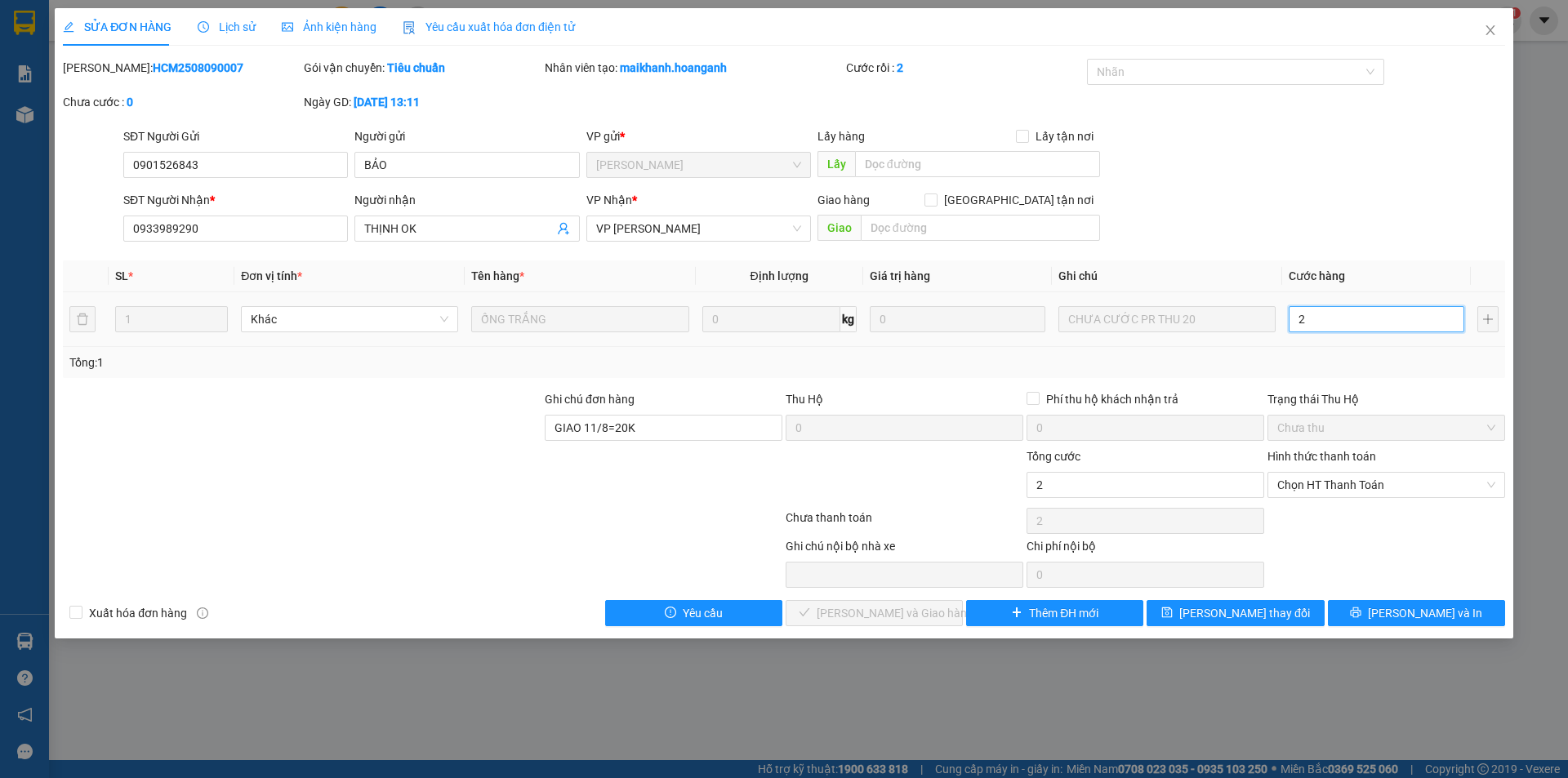
type input "20"
click at [1345, 482] on span "Chọn HT Thanh Toán" at bounding box center [1386, 485] width 218 height 24
type input "20"
type input "20.000"
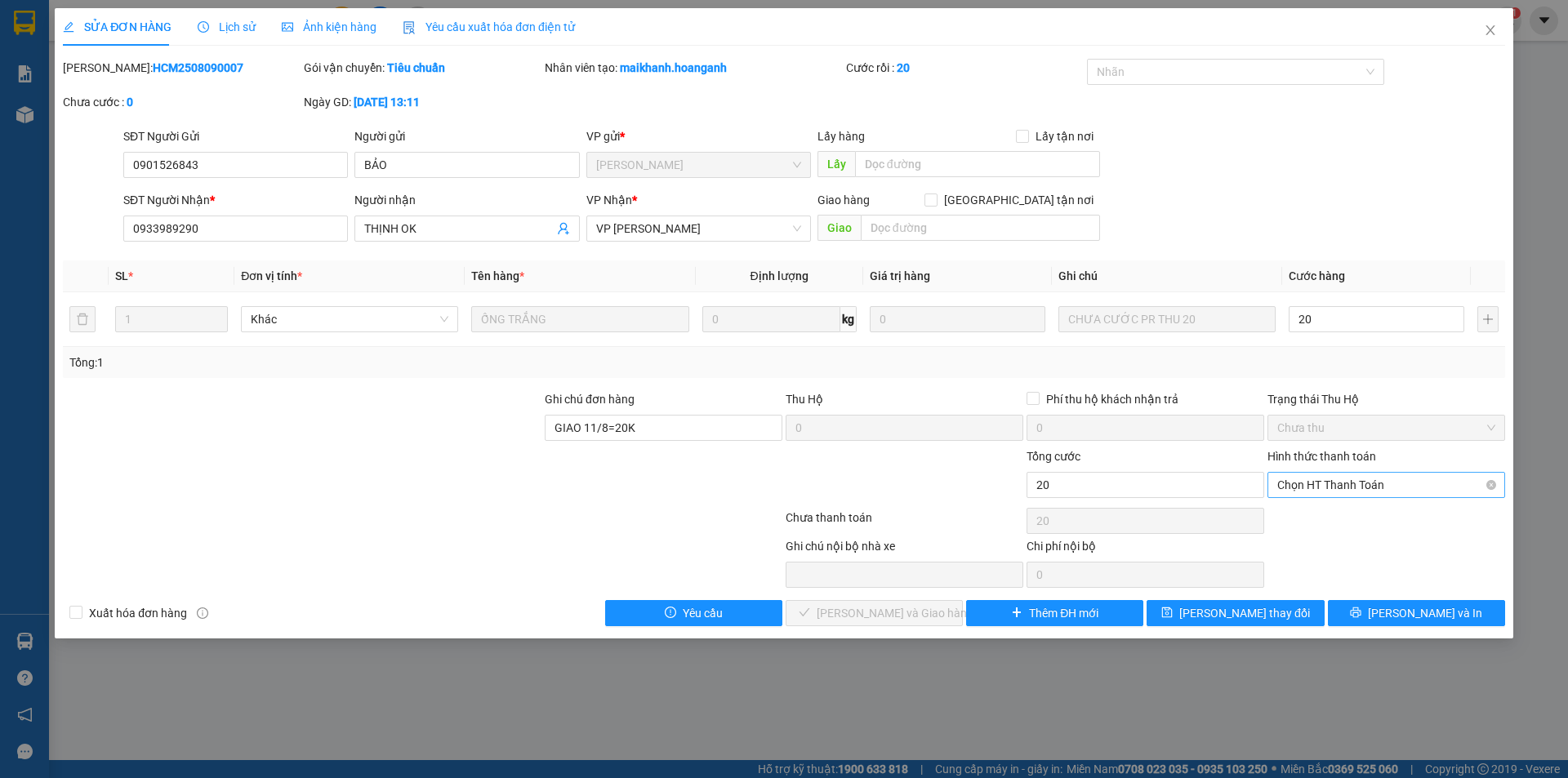
type input "20.000"
click at [1331, 525] on div "Tại văn phòng" at bounding box center [1386, 517] width 218 height 18
type input "0"
click at [847, 609] on span "[PERSON_NAME] và Giao hàng" at bounding box center [895, 612] width 157 height 18
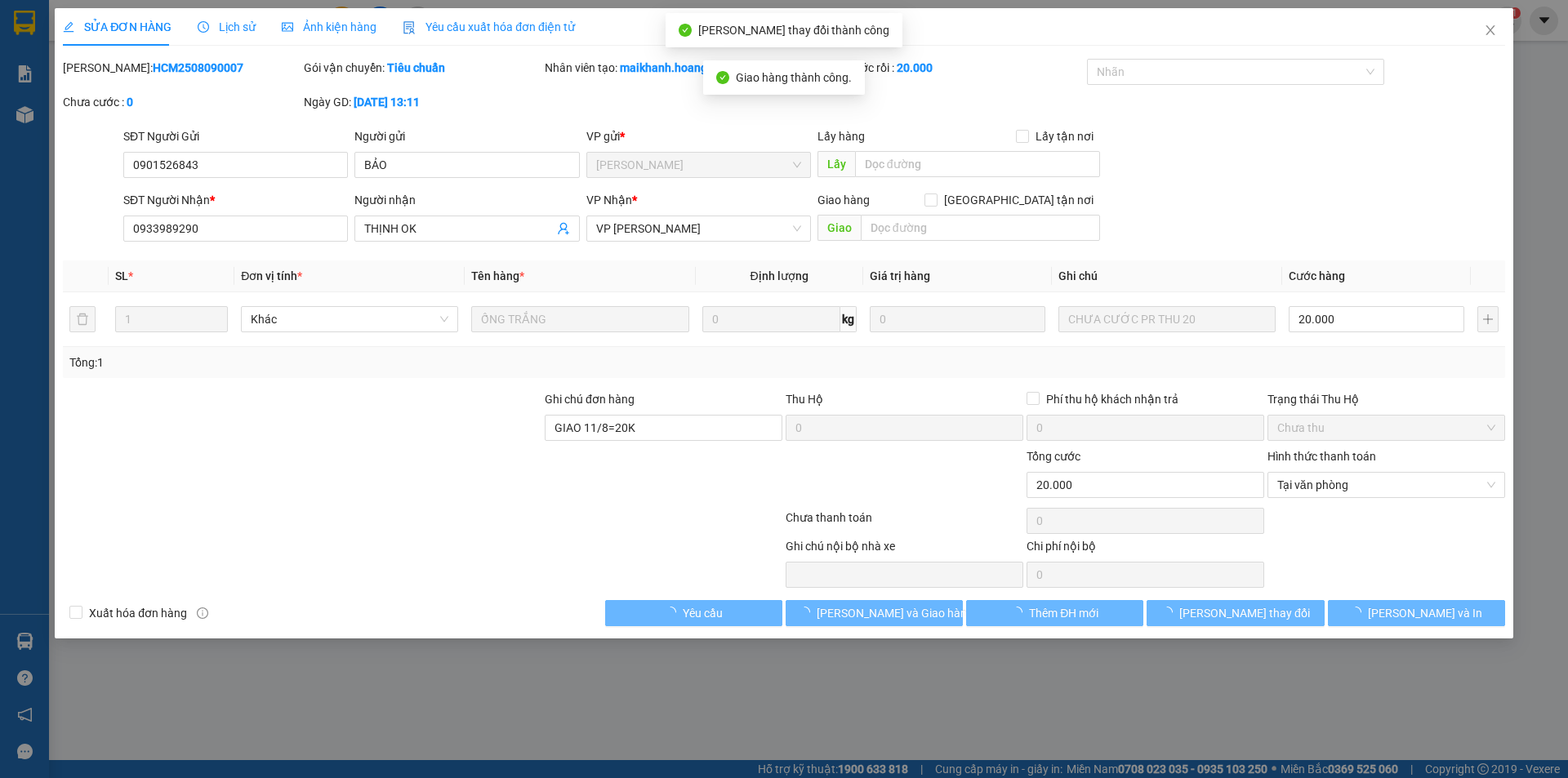
click at [1489, 34] on icon "close" at bounding box center [1490, 30] width 9 height 9
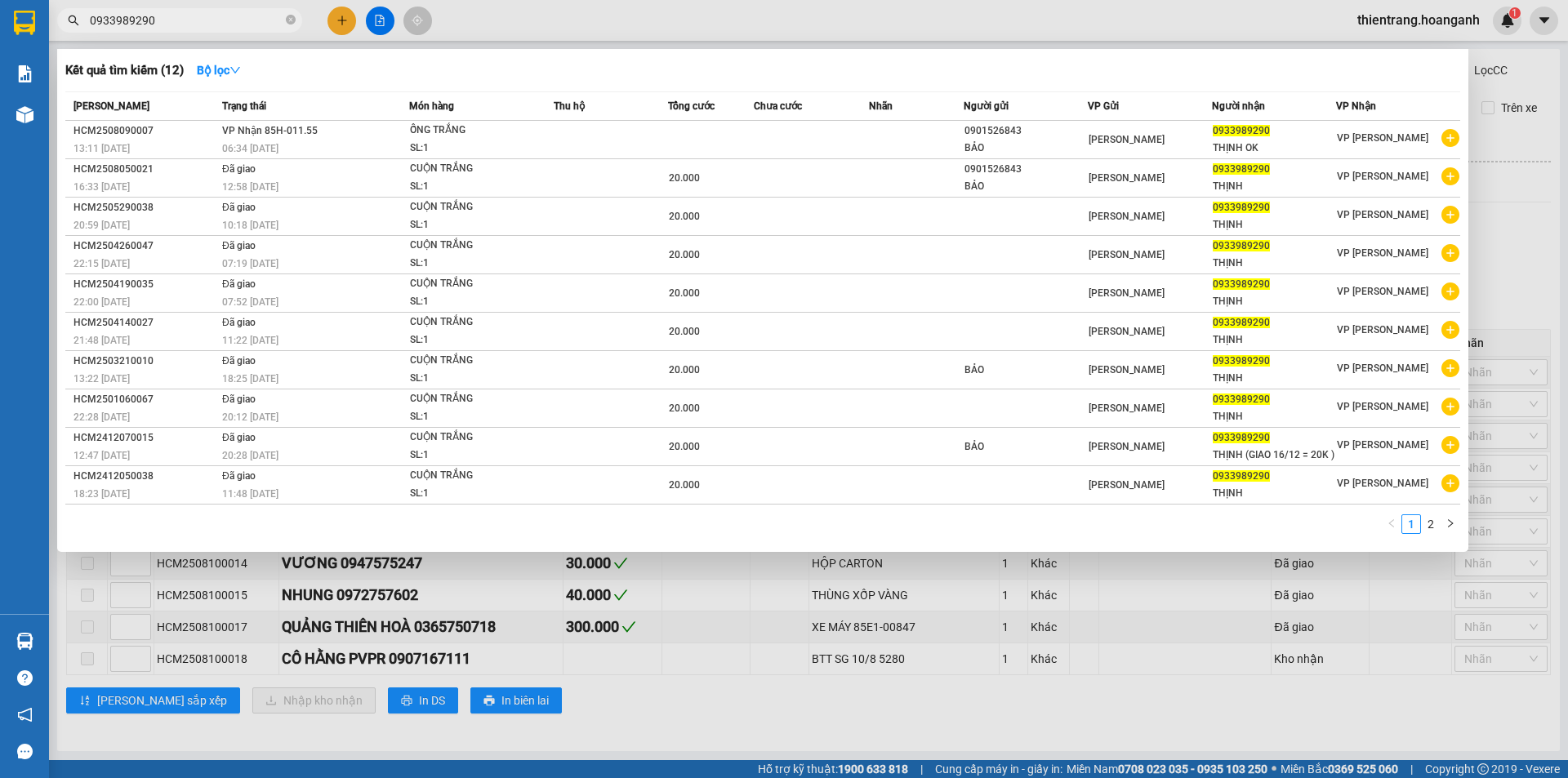
drag, startPoint x: 254, startPoint y: 27, endPoint x: 0, endPoint y: 56, distance: 255.7
click at [0, 56] on section "Kết quả tìm kiếm ( 12 ) Bộ lọc Mã ĐH Trạng thái Món hàng Thu hộ Tổng cước Chưa …" at bounding box center [784, 389] width 1568 height 778
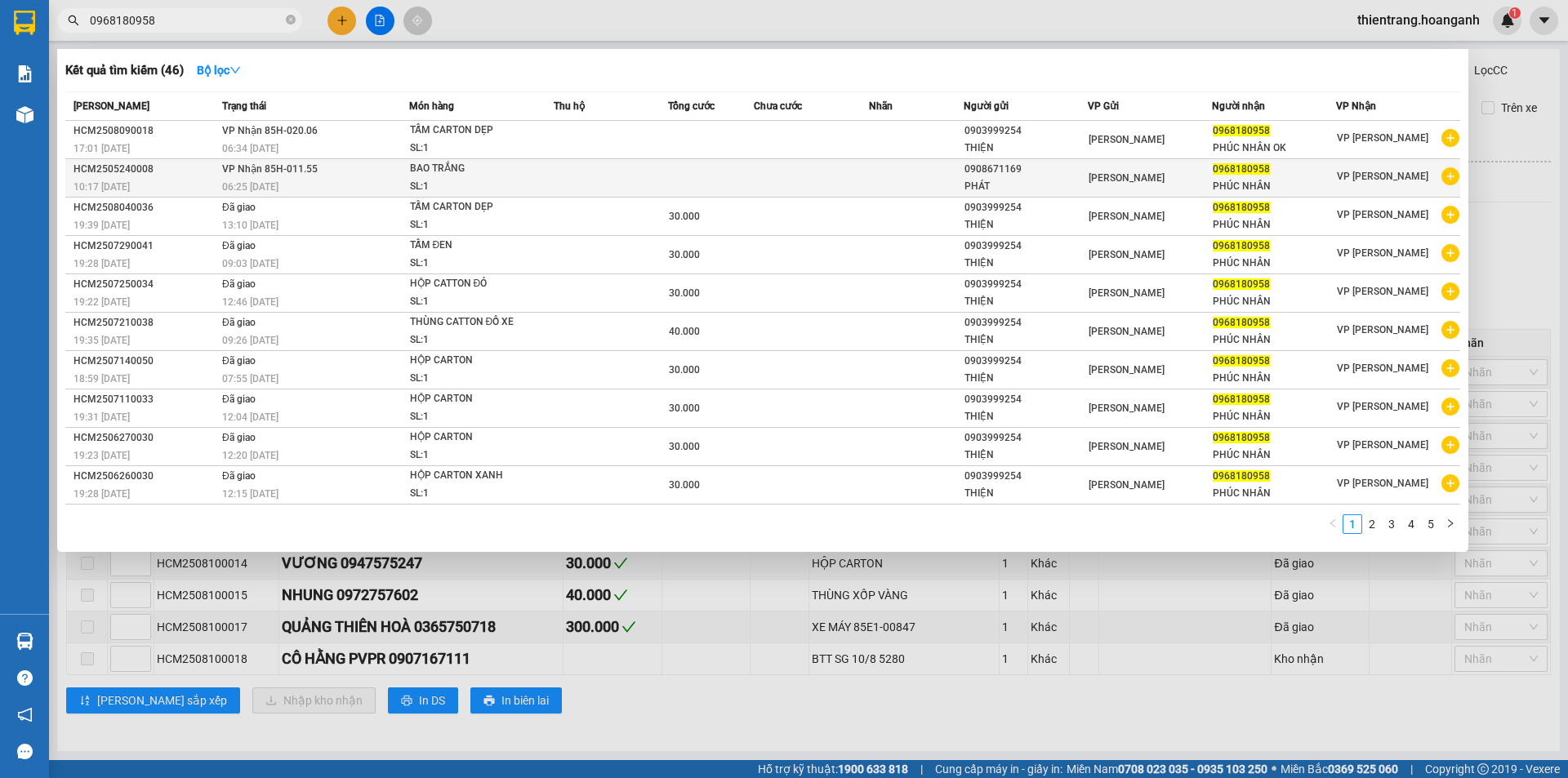
type input "0968180958"
click at [807, 166] on td at bounding box center [811, 178] width 114 height 38
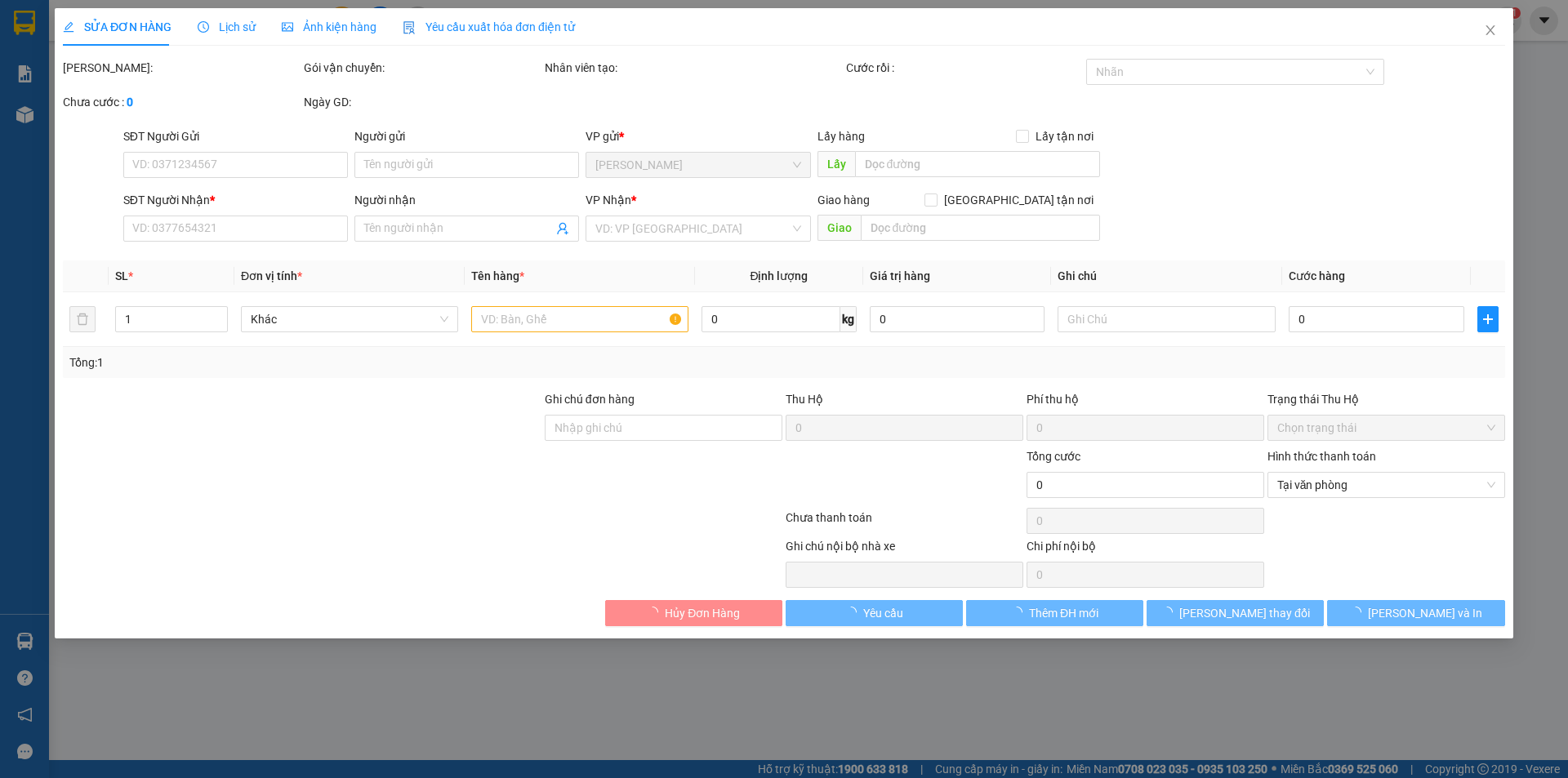
type input "0908671169"
type input "PHÁT"
type input "0968180958"
type input "PHÚC NHÂN"
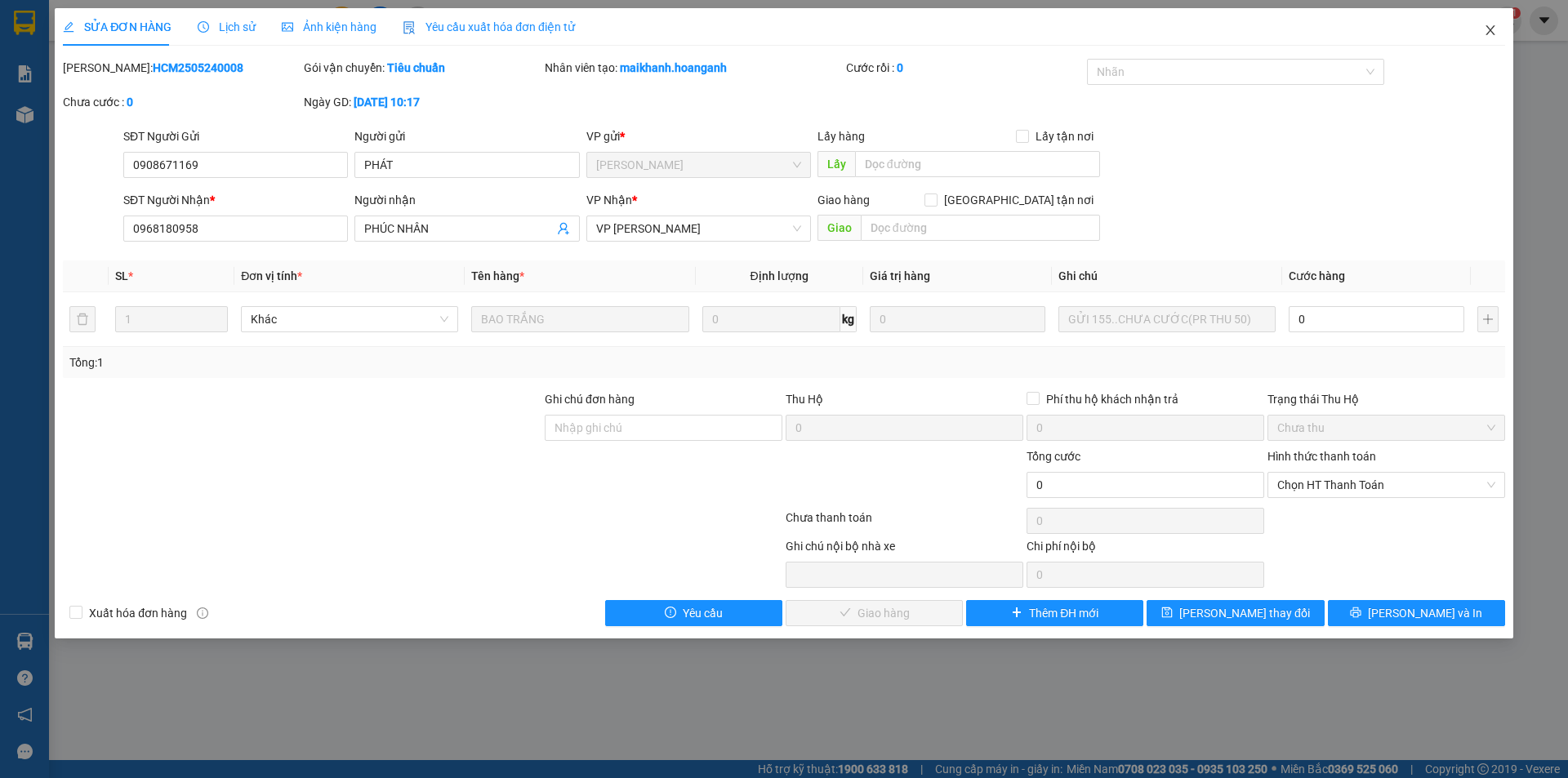
click at [1483, 36] on span "Close" at bounding box center [1489, 31] width 46 height 46
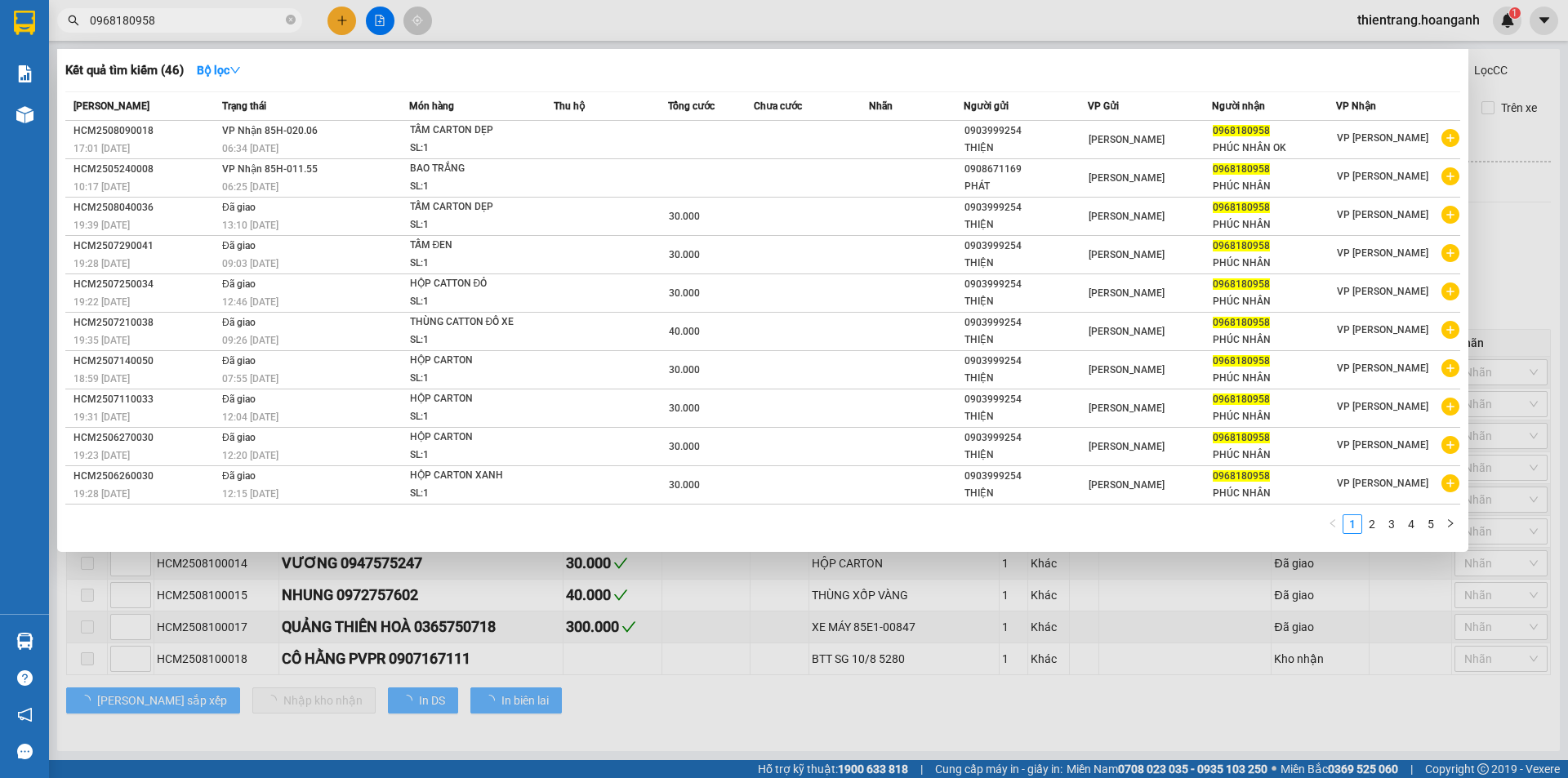
click at [223, 19] on input "0968180958" at bounding box center [186, 20] width 193 height 18
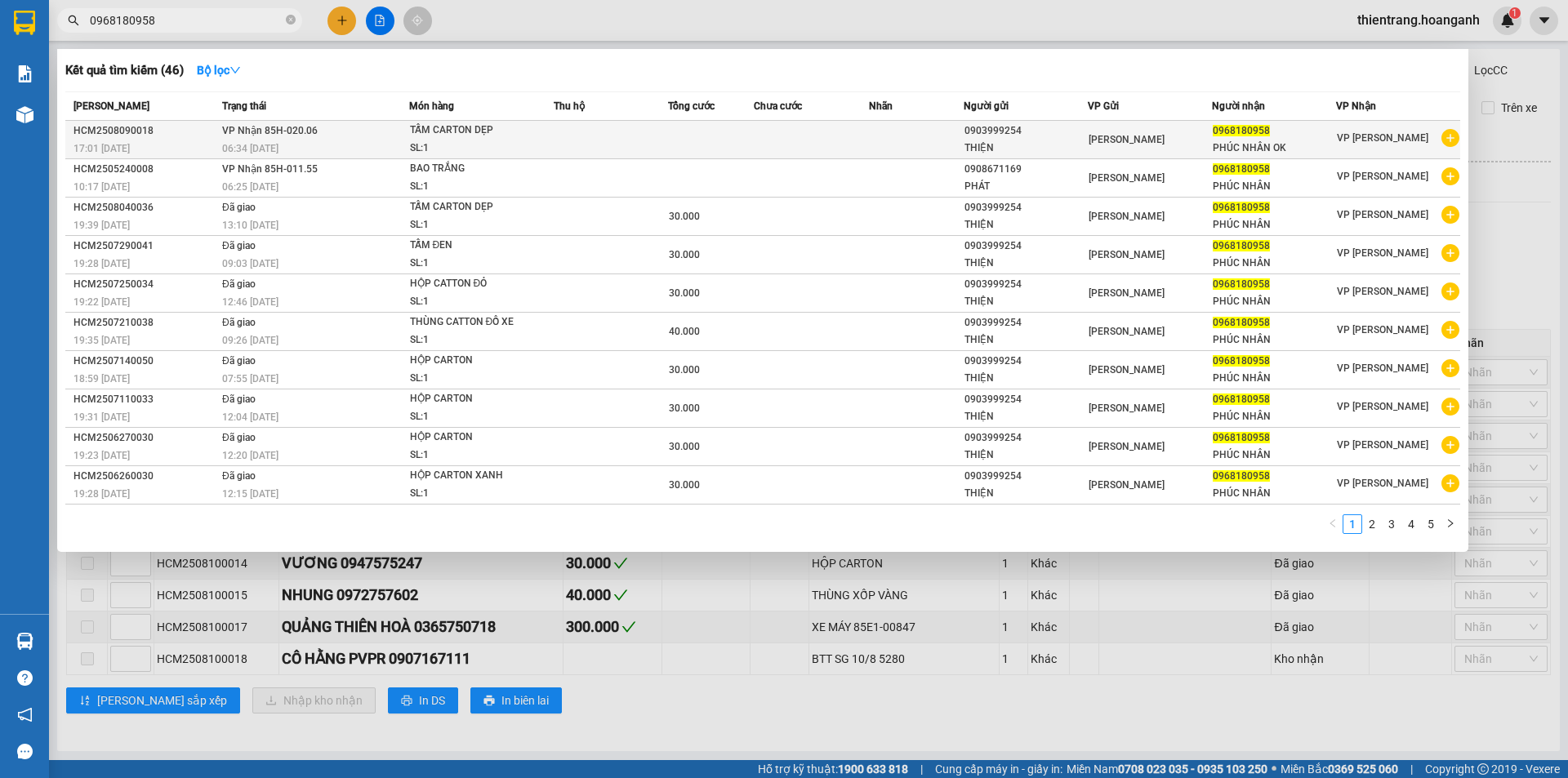
click at [358, 137] on td "VP Nhận 85H-020.06 06:34 [DATE]" at bounding box center [313, 139] width 191 height 38
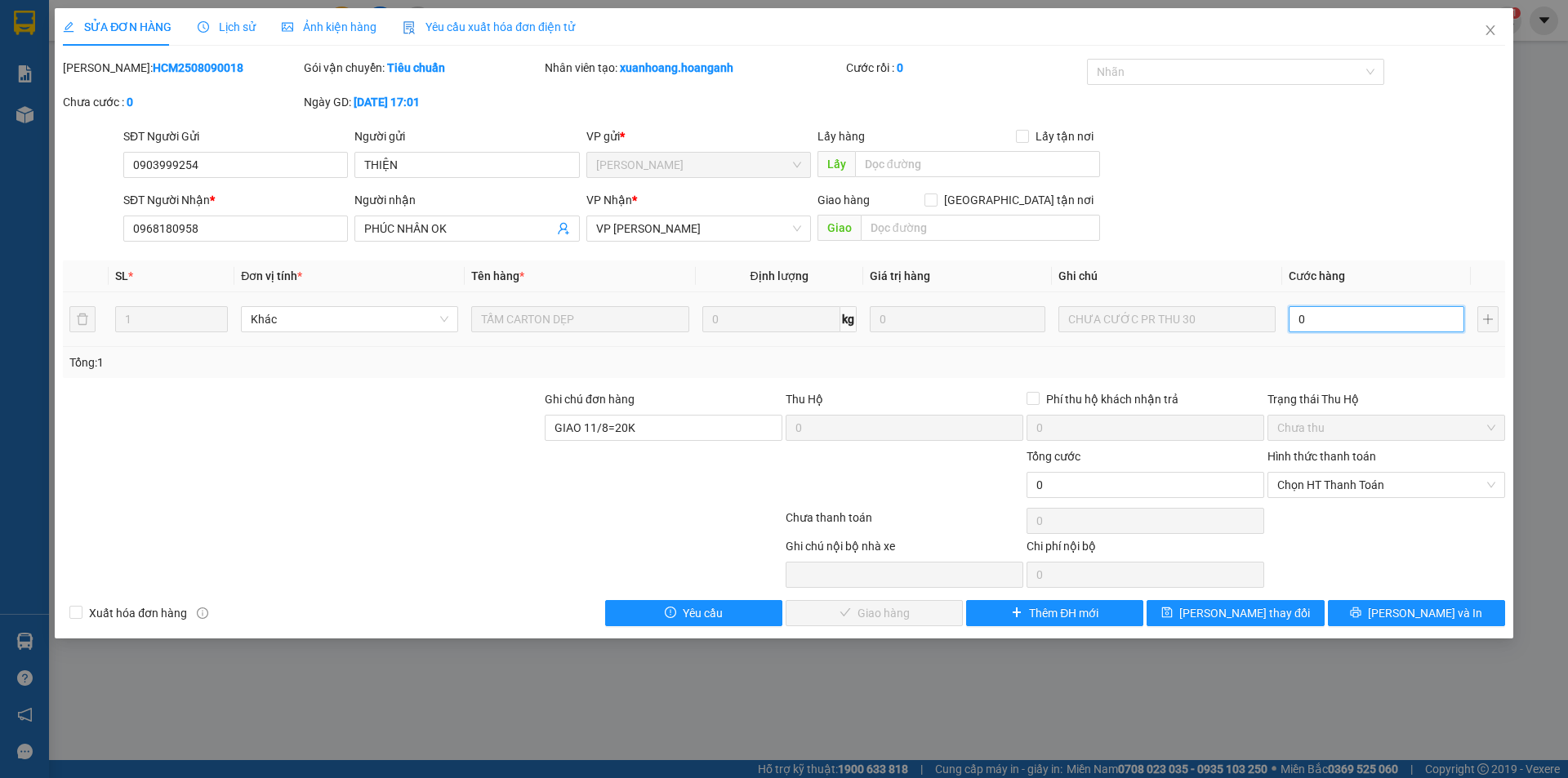
click at [1331, 323] on input "0" at bounding box center [1376, 319] width 176 height 26
type input "1"
type input "0"
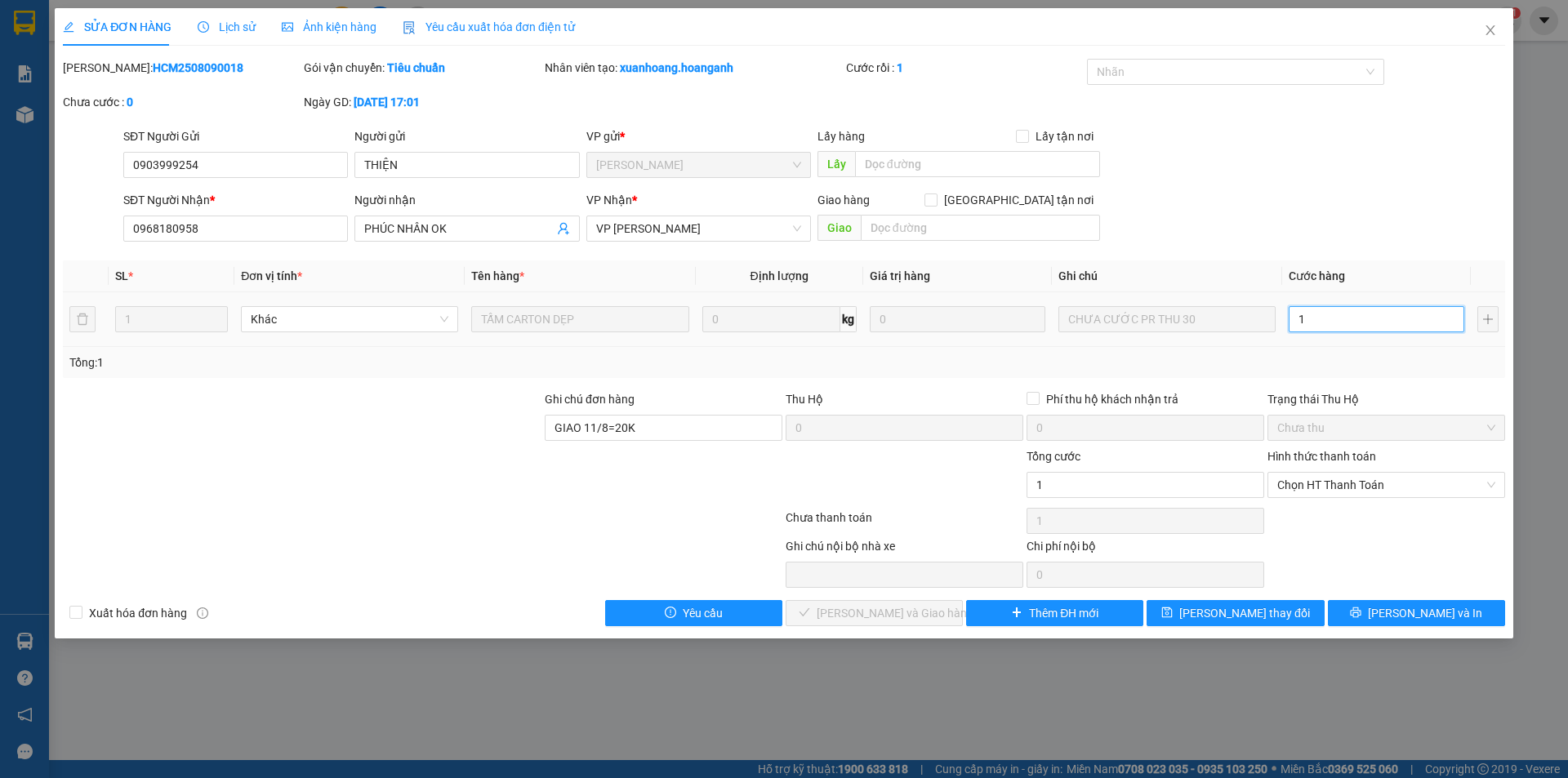
type input "0"
type input "02"
type input "2"
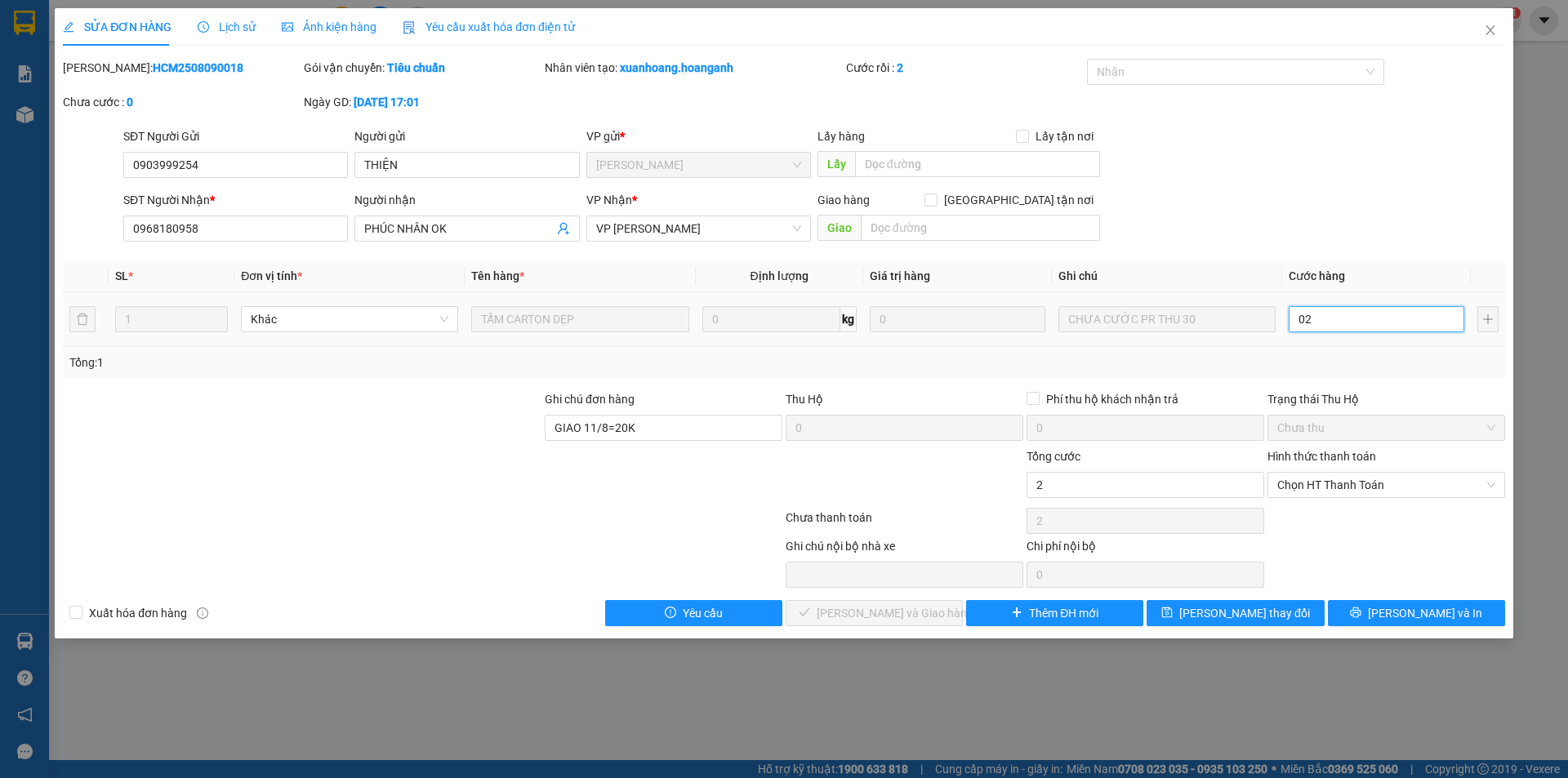
type input "020"
type input "20"
click at [1044, 320] on tr "1 Khác TẤM CARTON DẸP 0 kg 0 CHƯA CƯỚC PR THU 30 020" at bounding box center [784, 320] width 1442 height 55
type input "2"
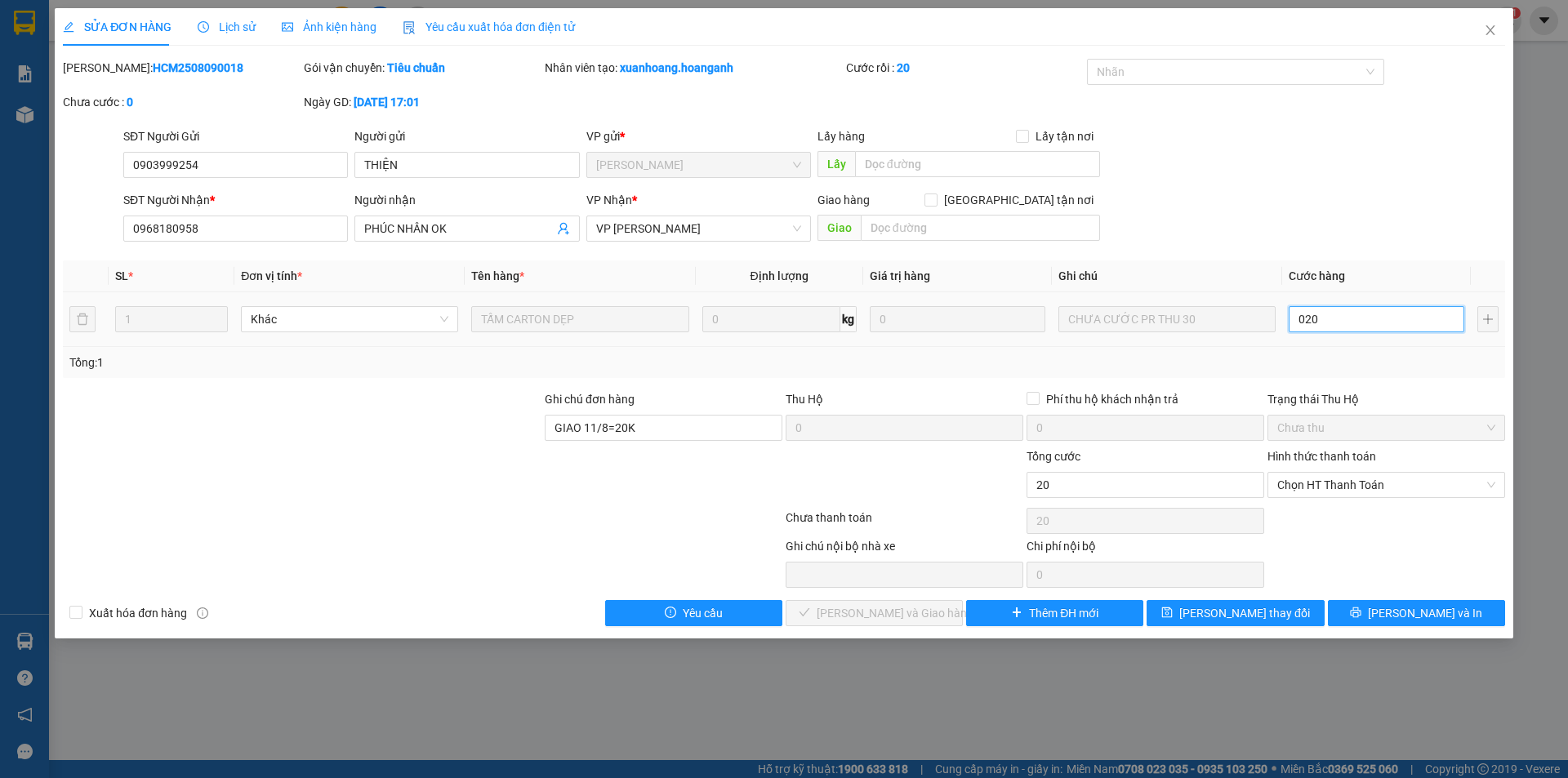
type input "2"
type input "20"
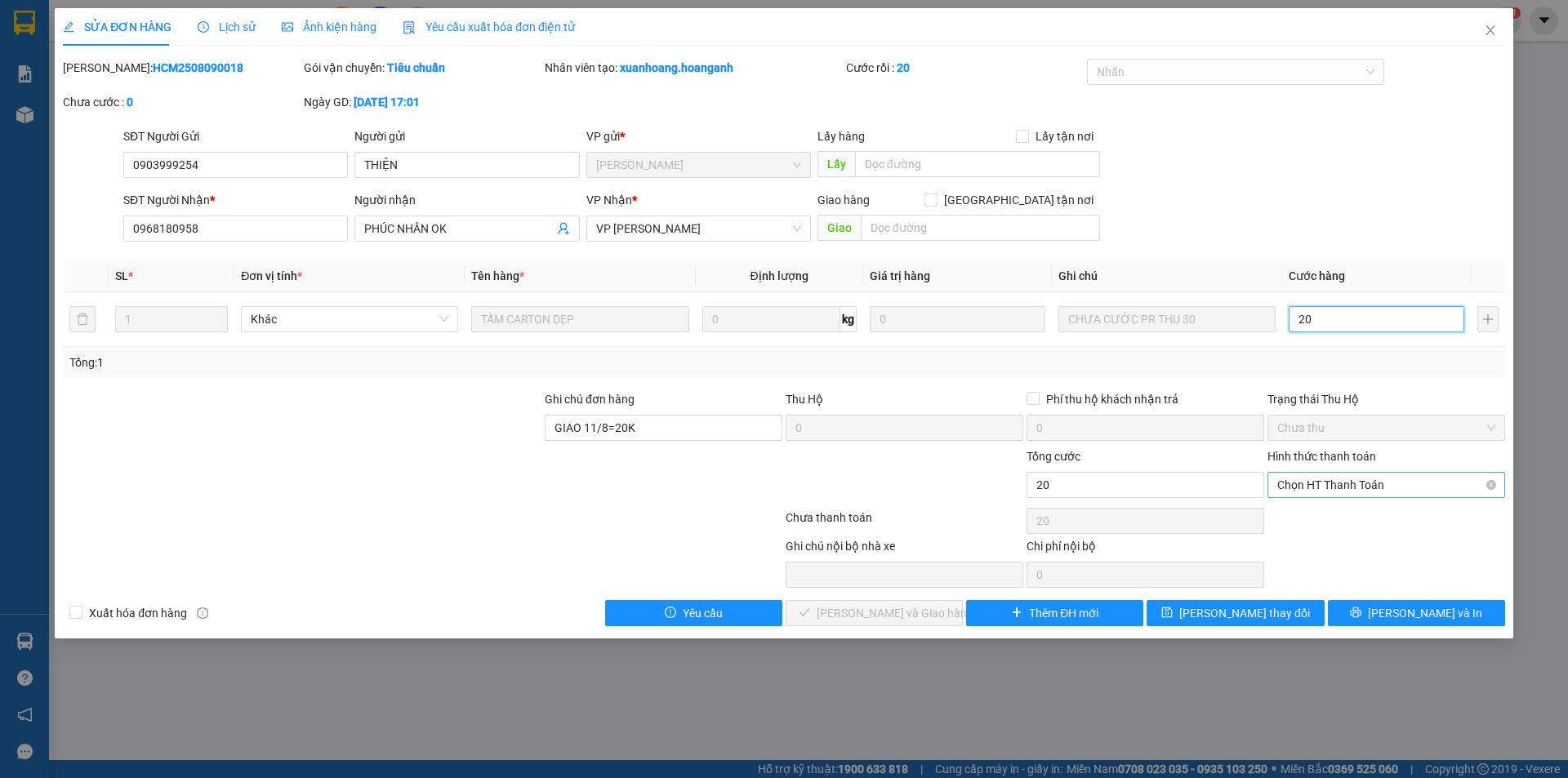
click at [1340, 497] on span "Chọn HT Thanh Toán" at bounding box center [1386, 485] width 218 height 24
type input "20.000"
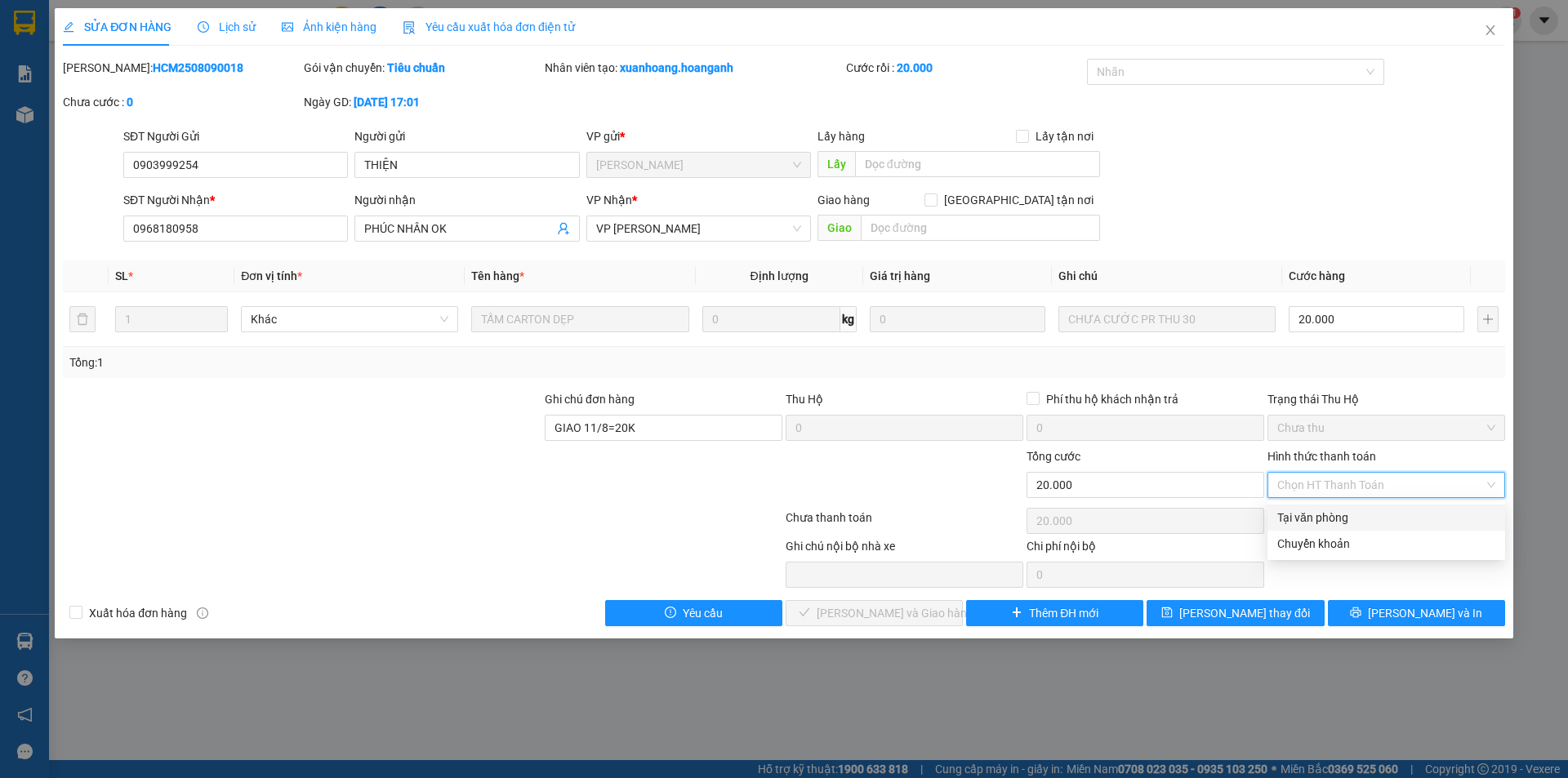
click at [1329, 511] on div "Tại văn phòng" at bounding box center [1386, 517] width 218 height 18
type input "0"
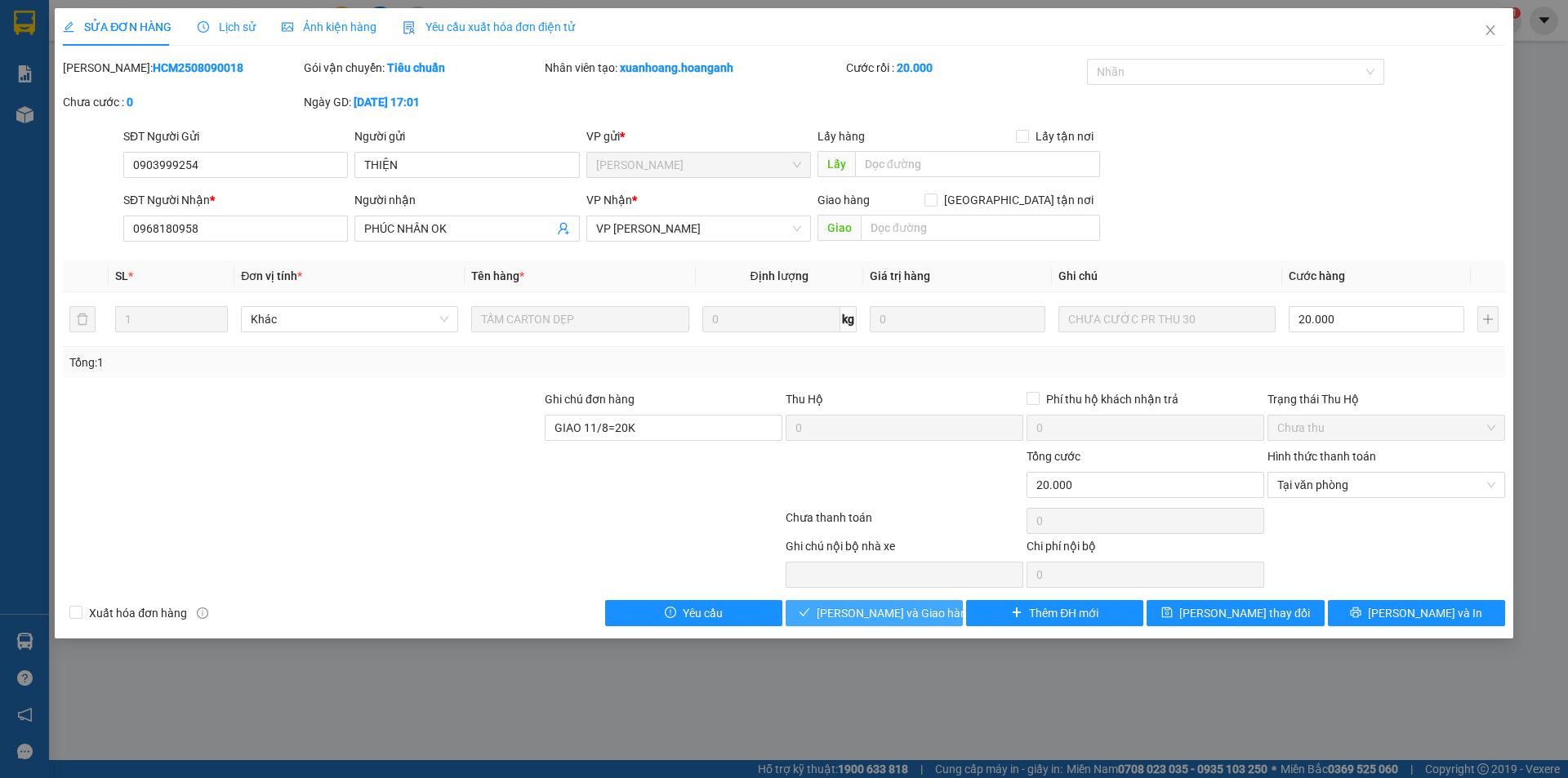
click at [849, 602] on button "[PERSON_NAME] và Giao hàng" at bounding box center [874, 613] width 178 height 26
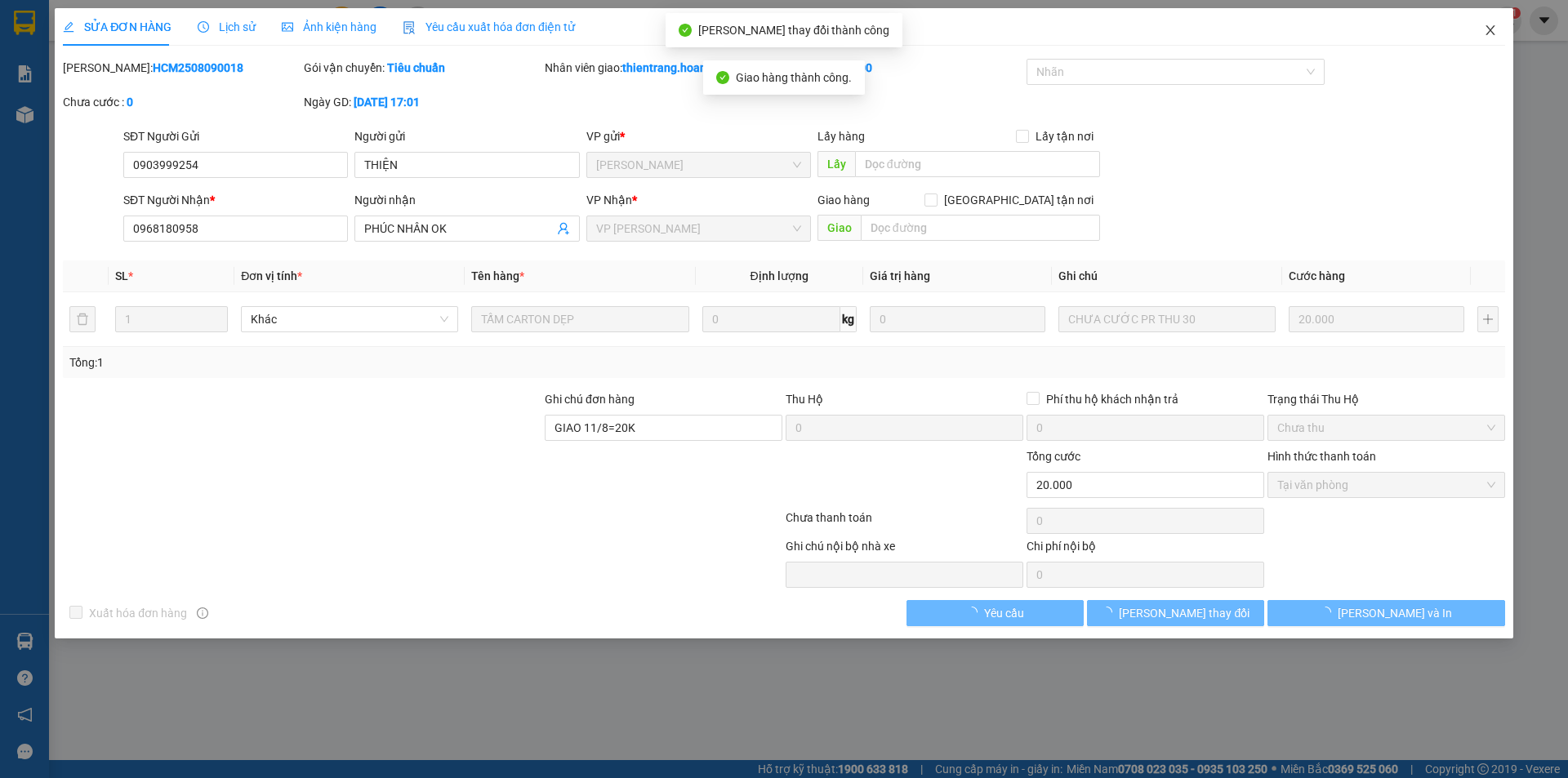
click at [1481, 28] on span "Close" at bounding box center [1489, 31] width 46 height 46
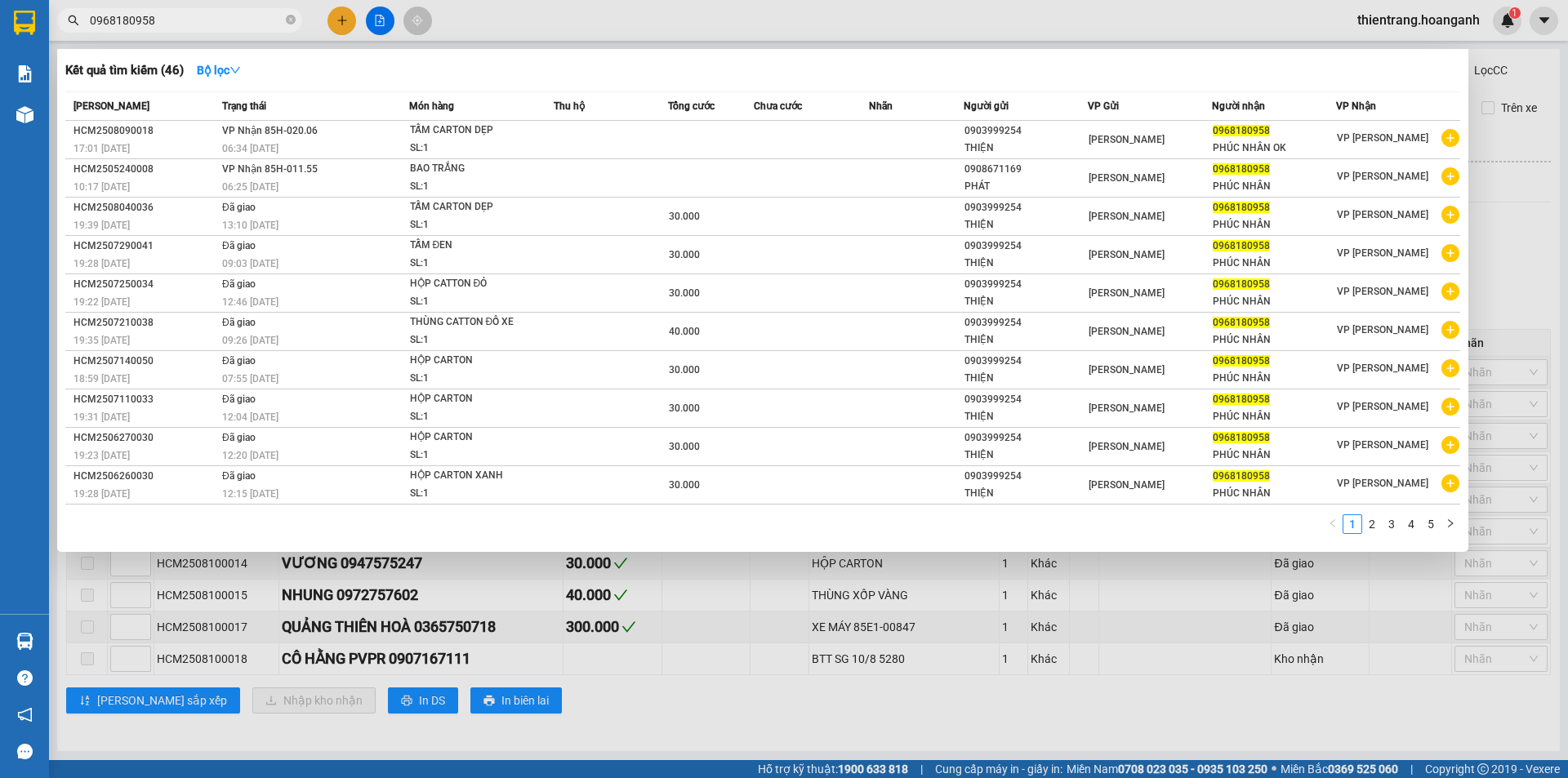
drag, startPoint x: 184, startPoint y: 24, endPoint x: 0, endPoint y: -7, distance: 186.6
click at [0, 0] on html "Kết quả tìm kiếm ( 46 ) Bộ lọc Mã ĐH Trạng thái Món hàng Thu hộ Tổng cước Chưa …" at bounding box center [784, 389] width 1568 height 778
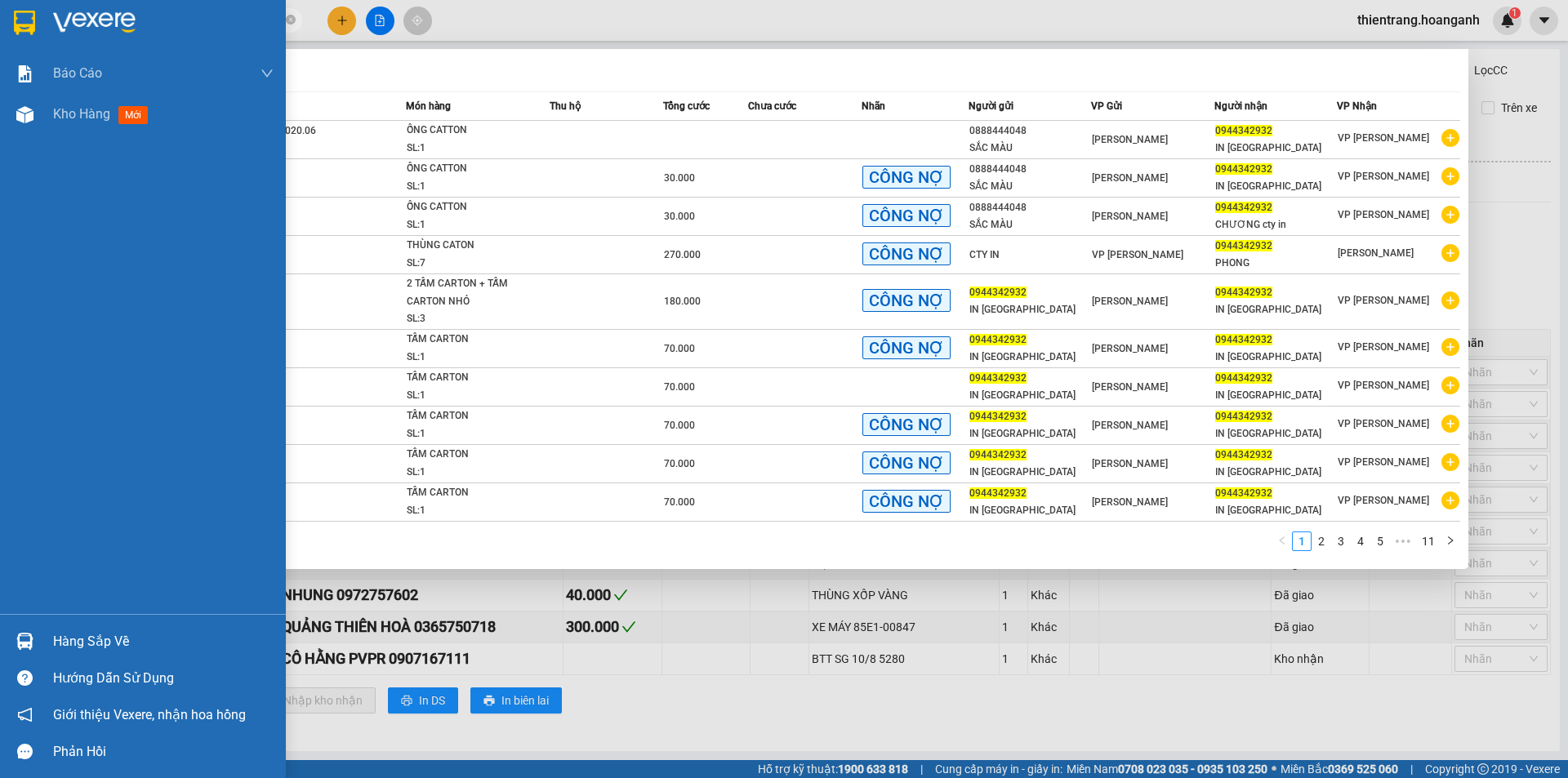
drag, startPoint x: 196, startPoint y: 15, endPoint x: 1567, endPoint y: 742, distance: 1551.8
click at [9, 50] on section "Kết quả tìm kiếm ( 109 ) Bộ lọc Mã ĐH Trạng thái Món hàng Thu hộ Tổng cước Chưa…" at bounding box center [784, 389] width 1568 height 778
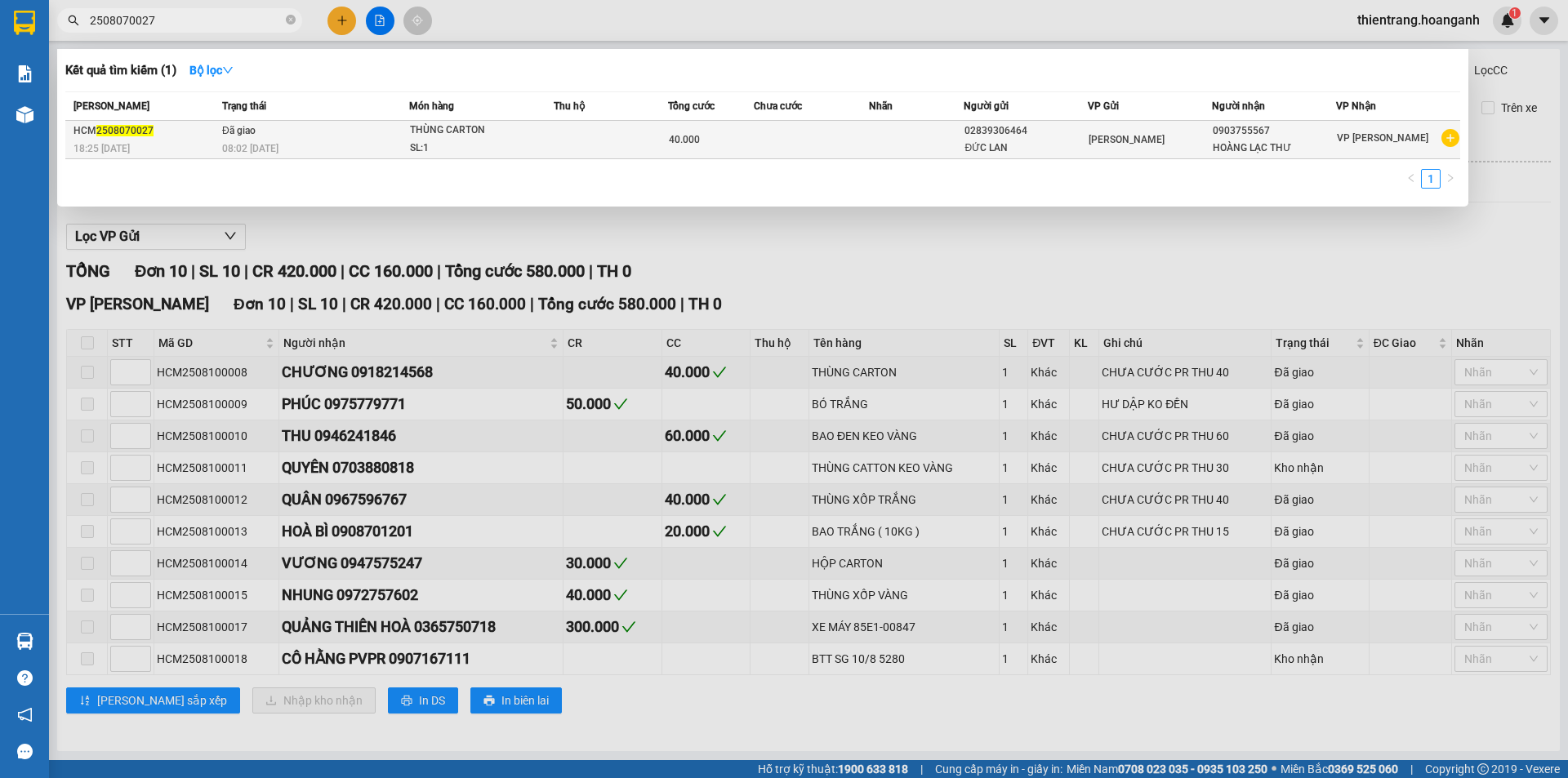
type input "2508070027"
click at [839, 134] on td at bounding box center [811, 139] width 114 height 38
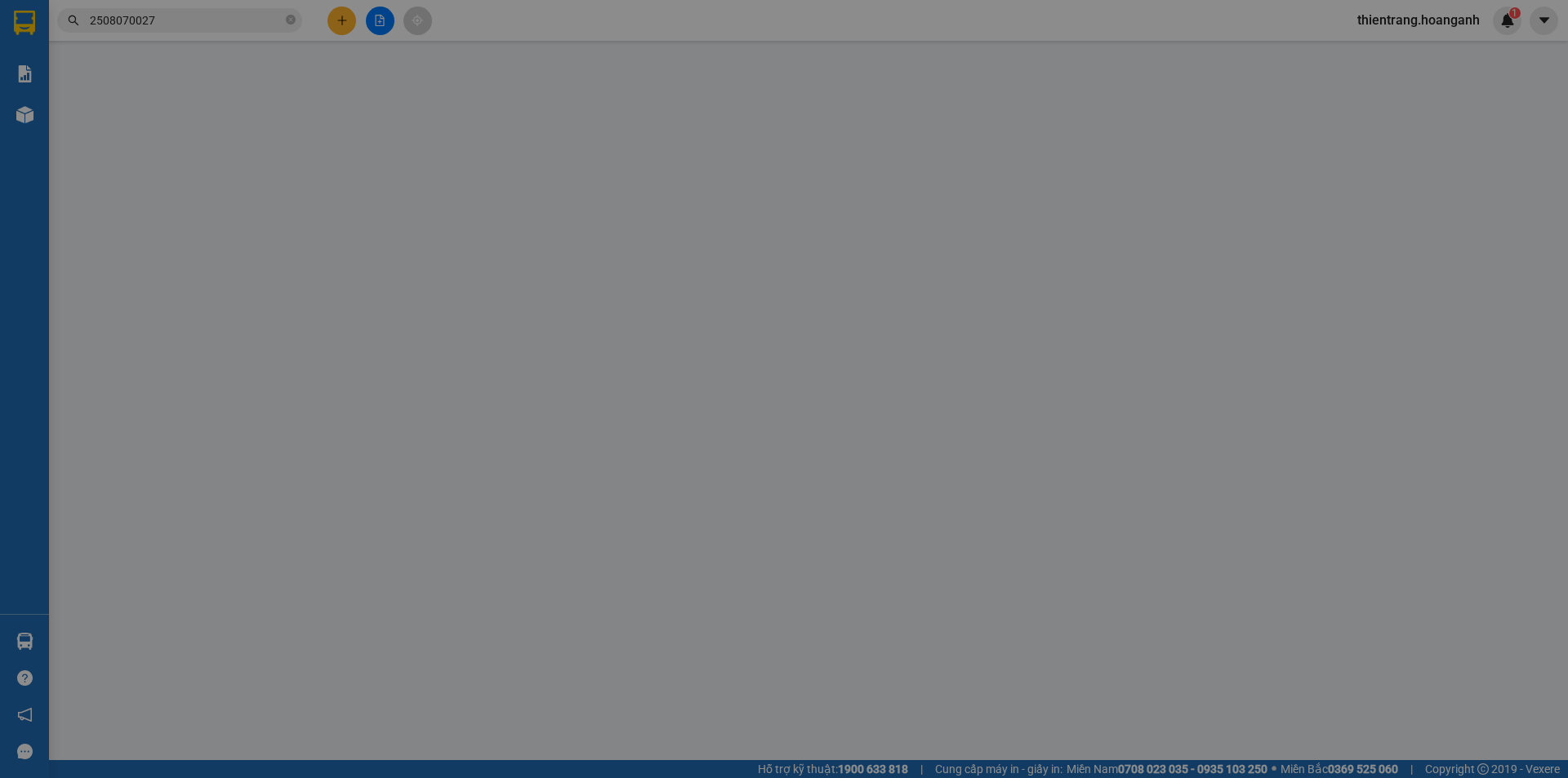
type input "02839306464"
type input "ĐỨC LAN"
type input "0903755567"
type input "HOÀNG LẠC THƯ"
type input "40.000"
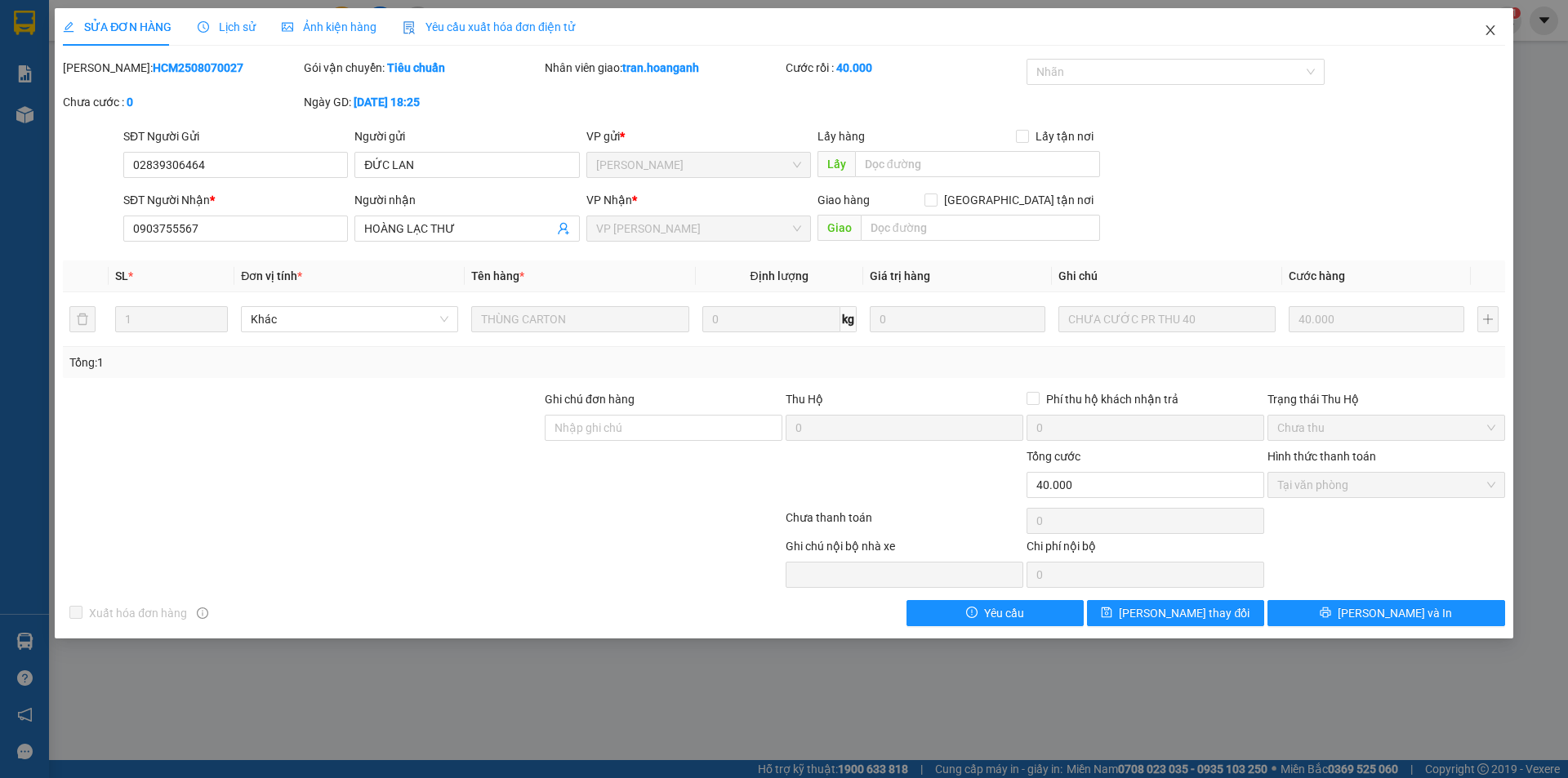
click at [1488, 34] on icon "close" at bounding box center [1490, 30] width 9 height 9
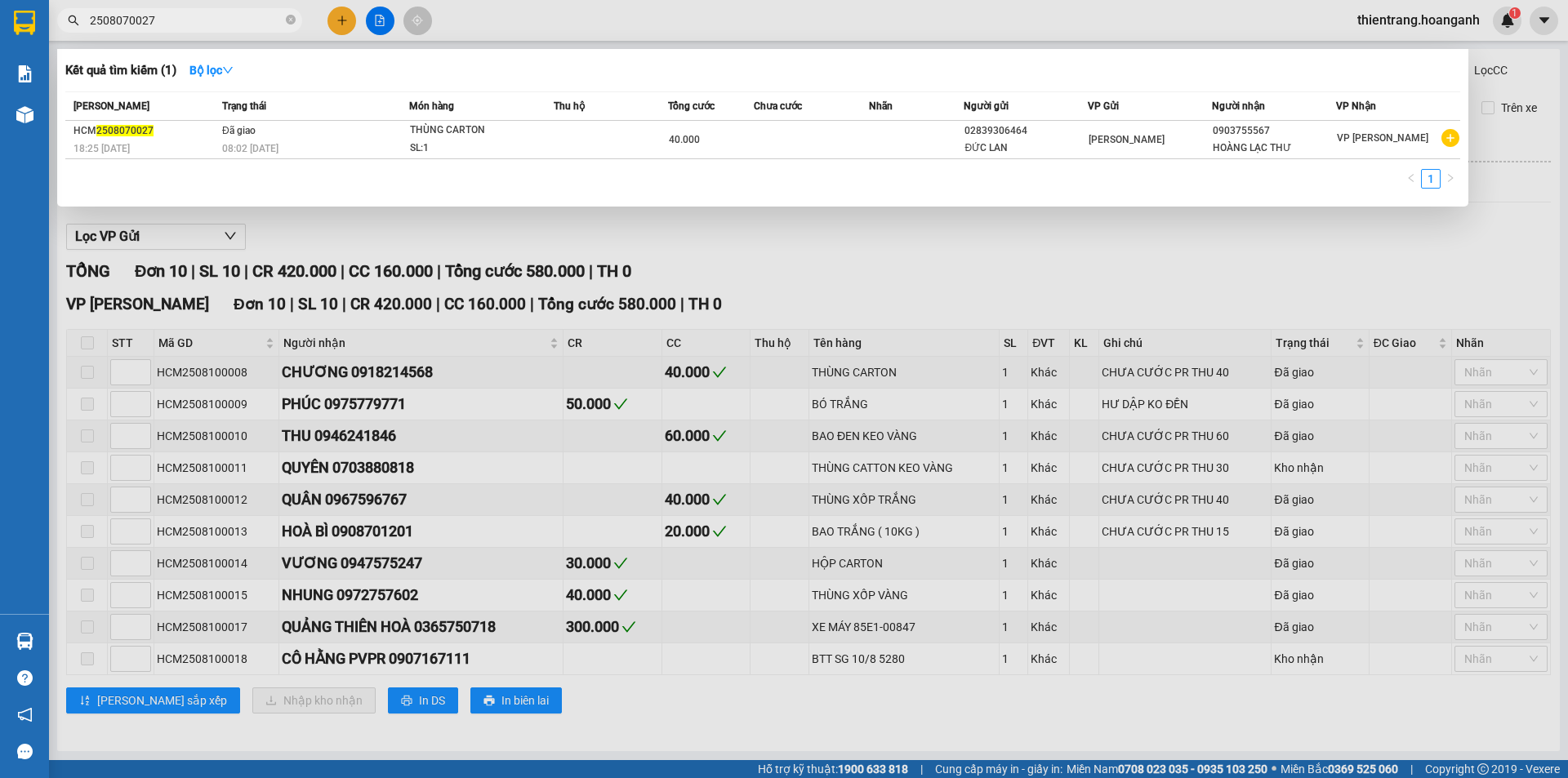
drag, startPoint x: 230, startPoint y: 14, endPoint x: 122, endPoint y: 29, distance: 109.0
click at [122, 29] on span "2508070027" at bounding box center [180, 21] width 245 height 24
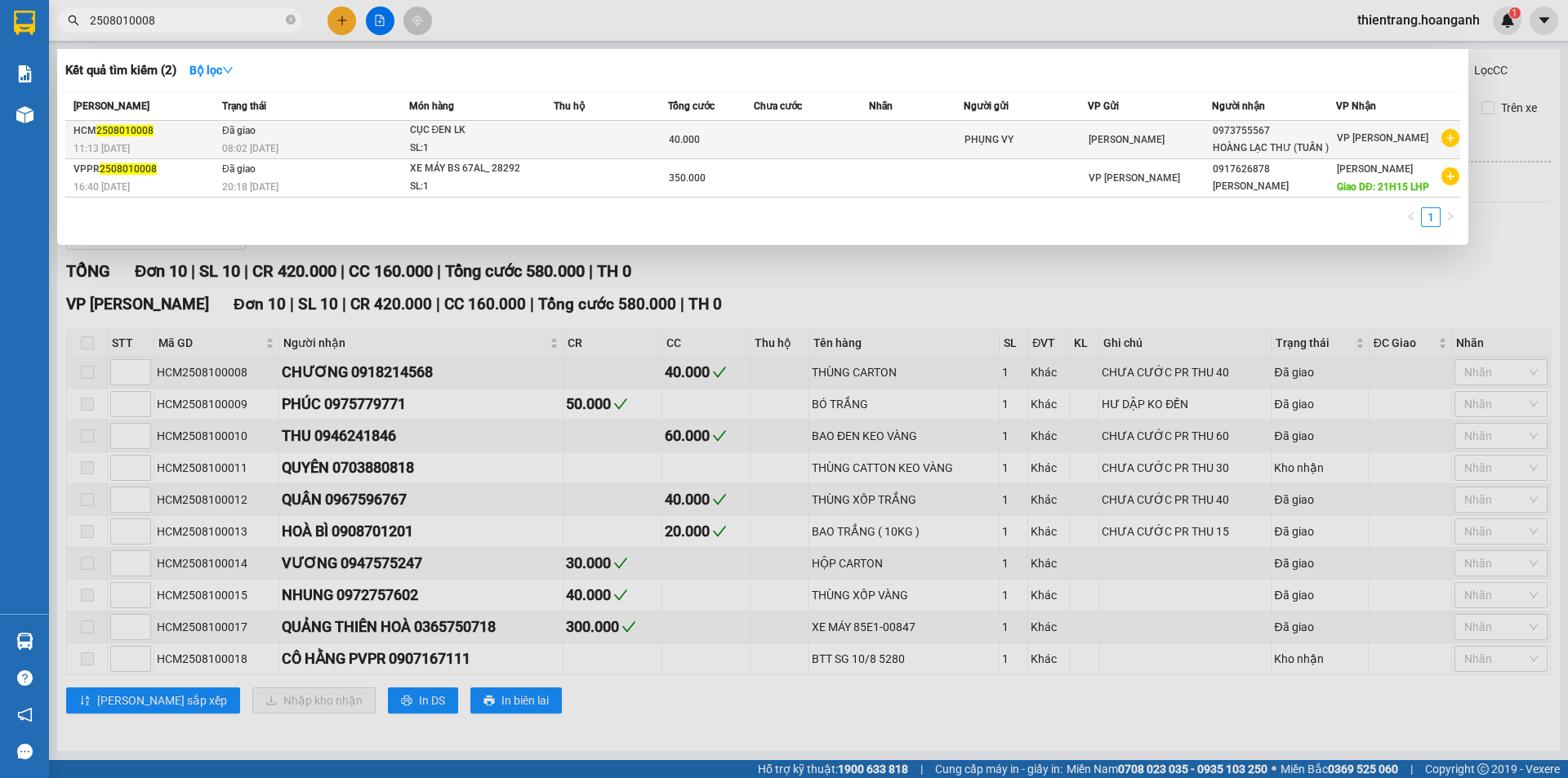
type input "2508010008"
click at [668, 129] on td "40.000" at bounding box center [711, 139] width 86 height 38
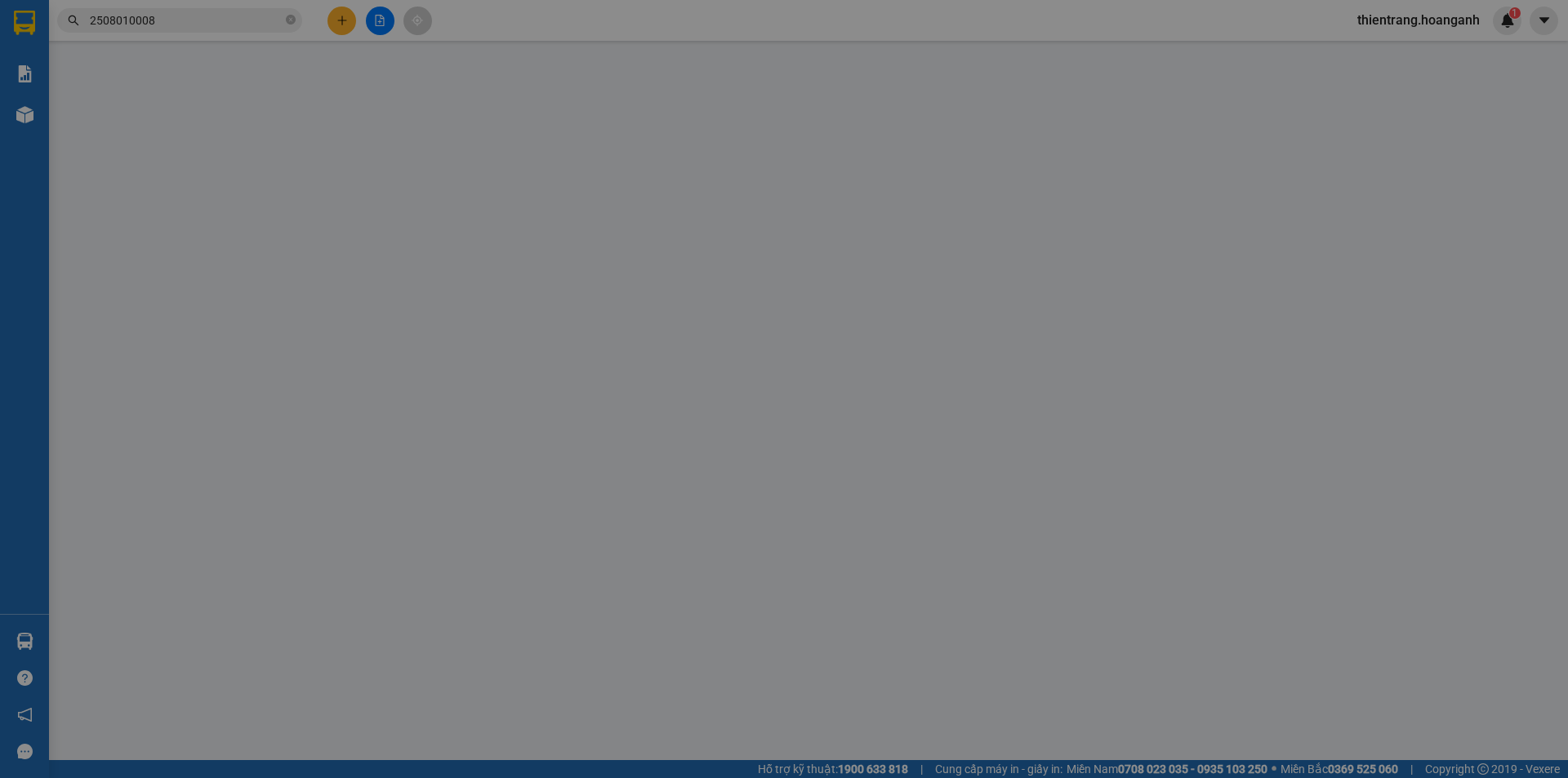
type input "PHỤNG VY"
type input "0973755567"
type input "HOÀNG LẠC THƯ (TUẤN )"
type input "NỢ 2/8"
type input "40.000"
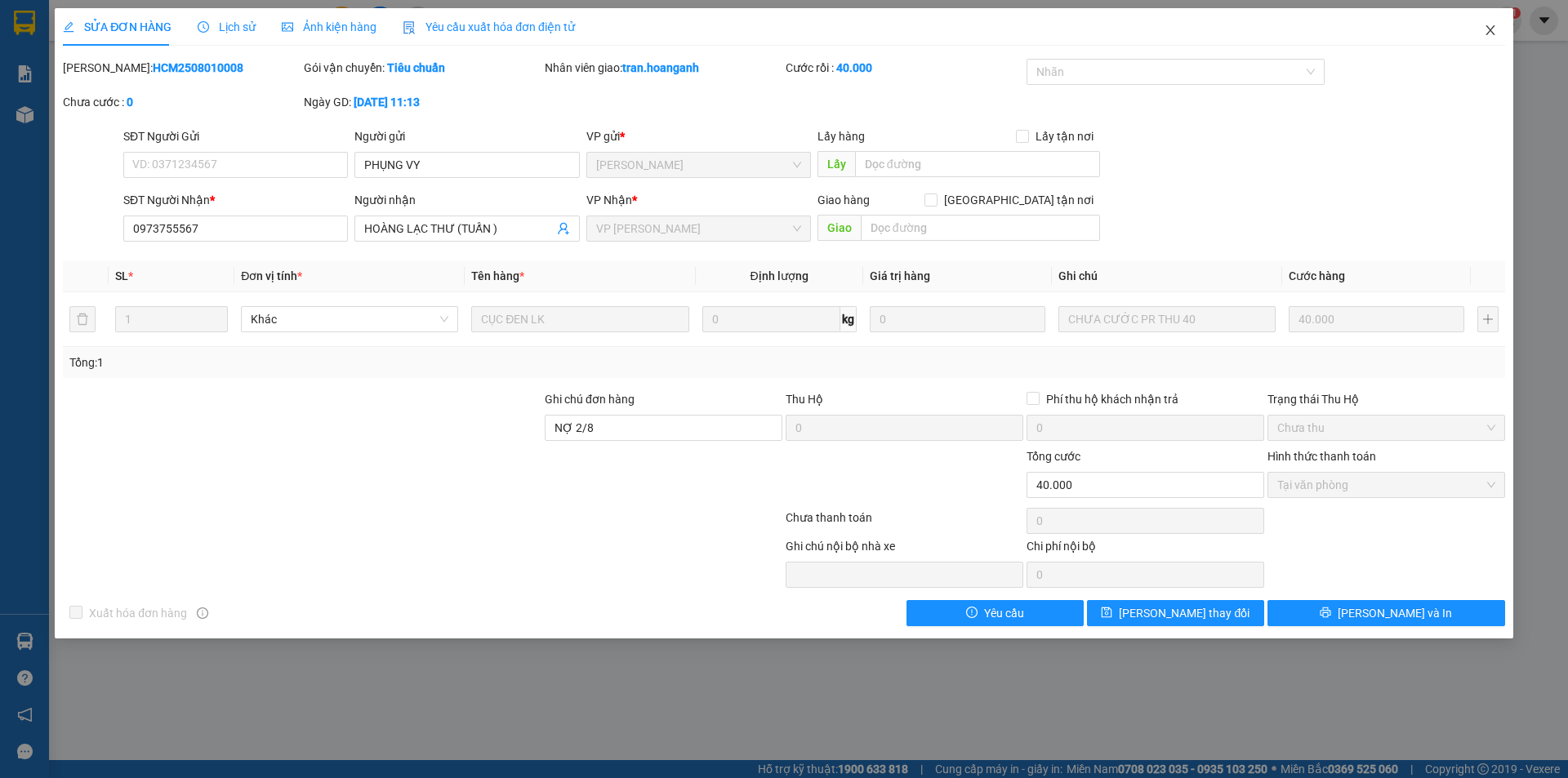
click at [1496, 22] on span "Close" at bounding box center [1489, 31] width 46 height 46
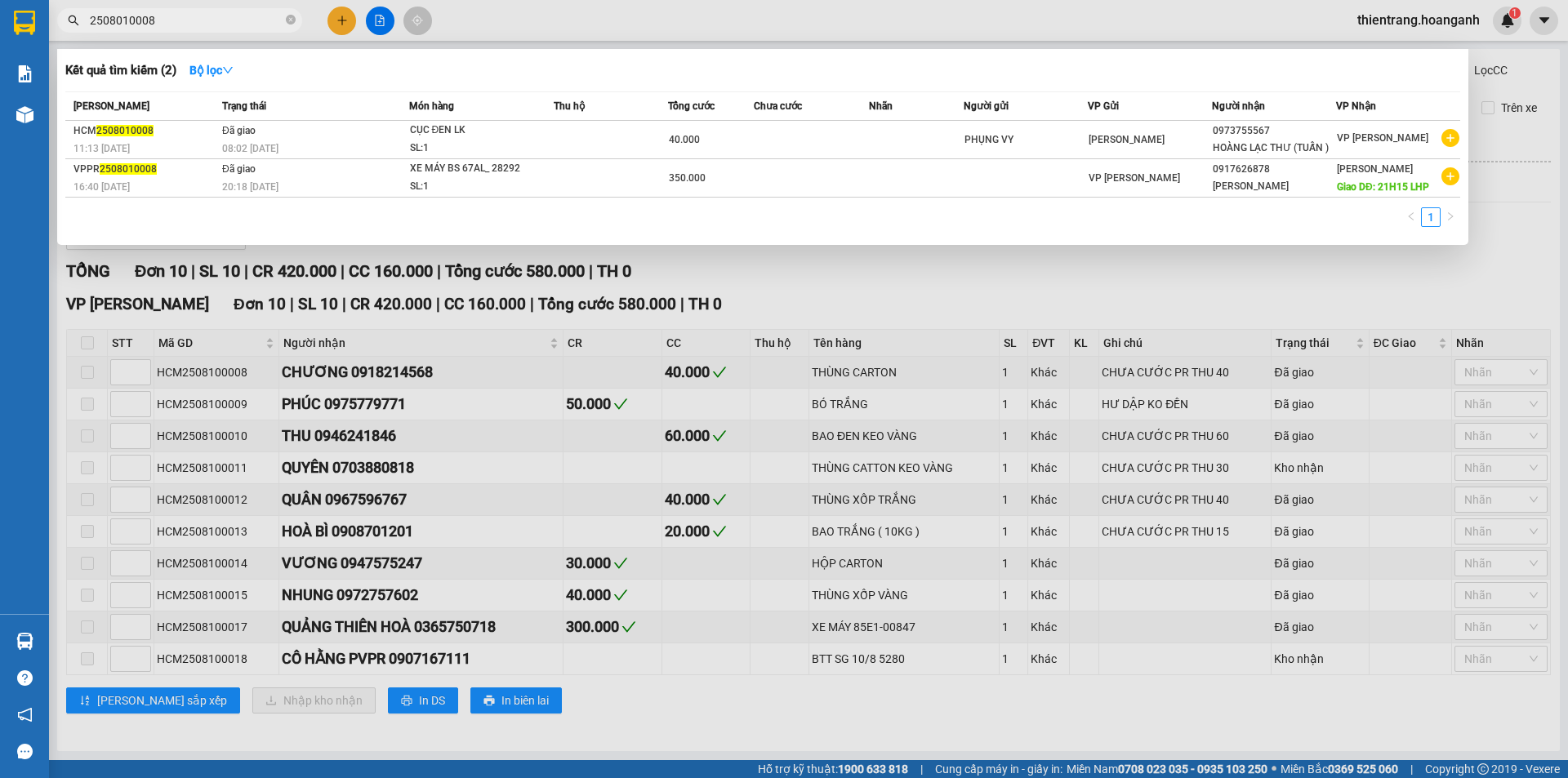
drag, startPoint x: 258, startPoint y: 14, endPoint x: 13, endPoint y: 3, distance: 245.2
click at [13, 3] on section "Kết quả tìm kiếm ( 2 ) Bộ lọc Mã ĐH Trạng thái Món hàng Thu hộ Tổng cước Chưa c…" at bounding box center [784, 389] width 1568 height 778
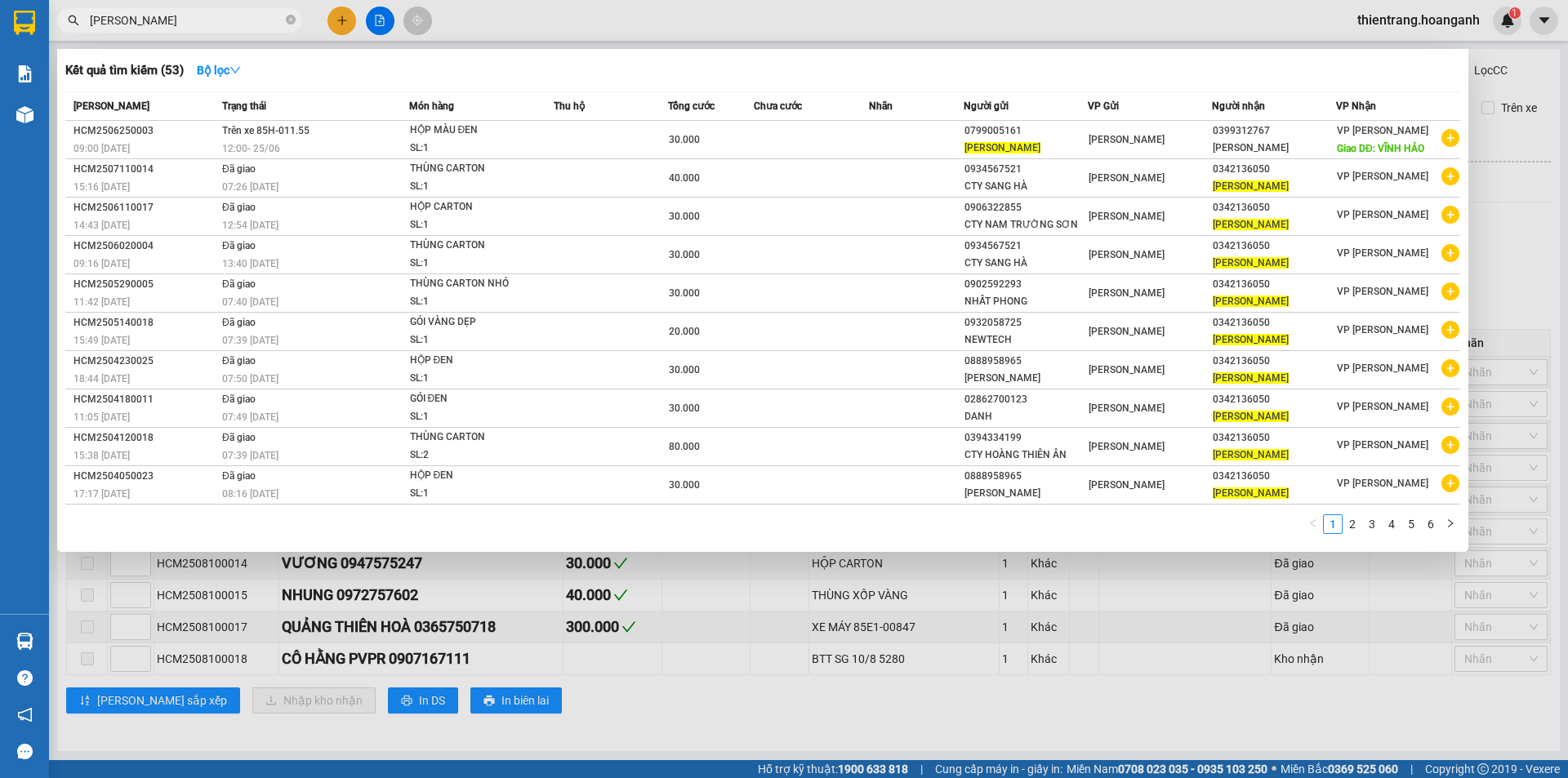
drag, startPoint x: 201, startPoint y: 22, endPoint x: 0, endPoint y: -7, distance: 203.1
click at [0, 0] on html "Kết quả tìm kiếm ( 53 ) Bộ lọc Mã ĐH Trạng thái Món hàng Thu hộ Tổng cước Chưa …" at bounding box center [784, 389] width 1568 height 778
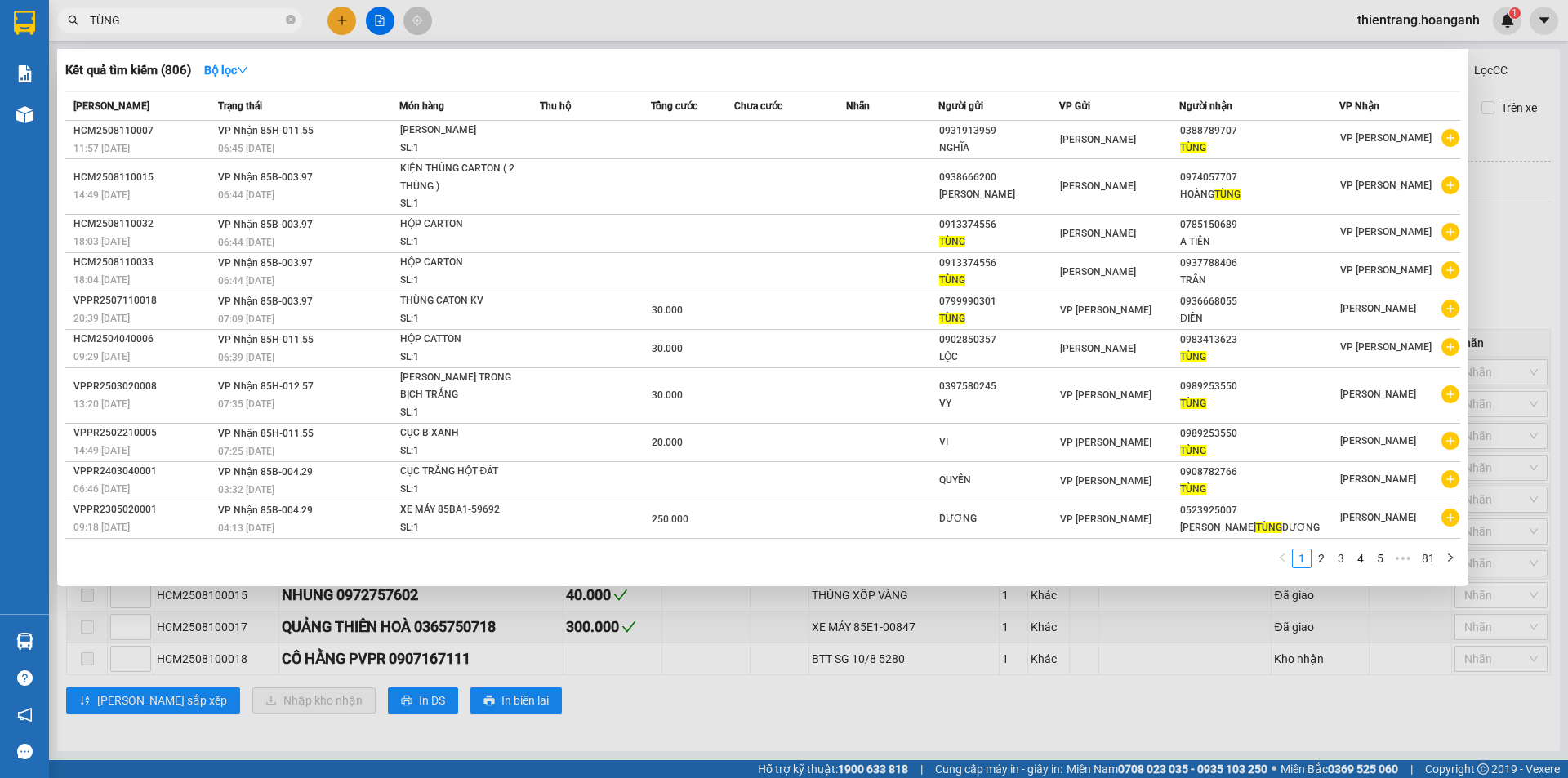
type input "TÙNG"
